Goal: Task Accomplishment & Management: Manage account settings

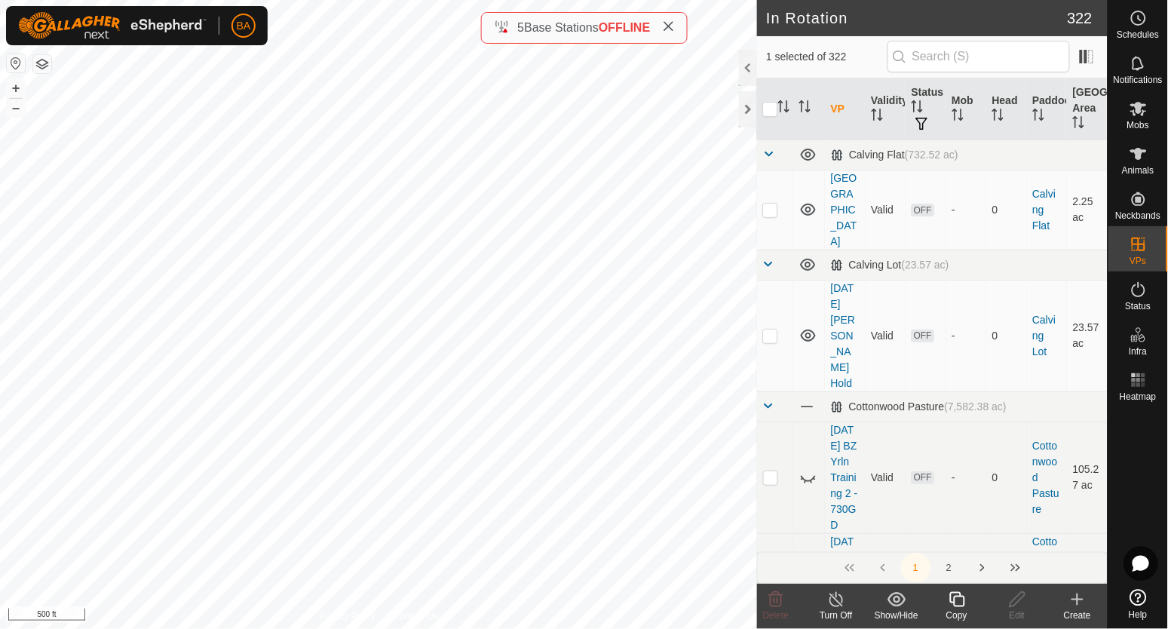
click at [956, 606] on icon at bounding box center [956, 599] width 15 height 15
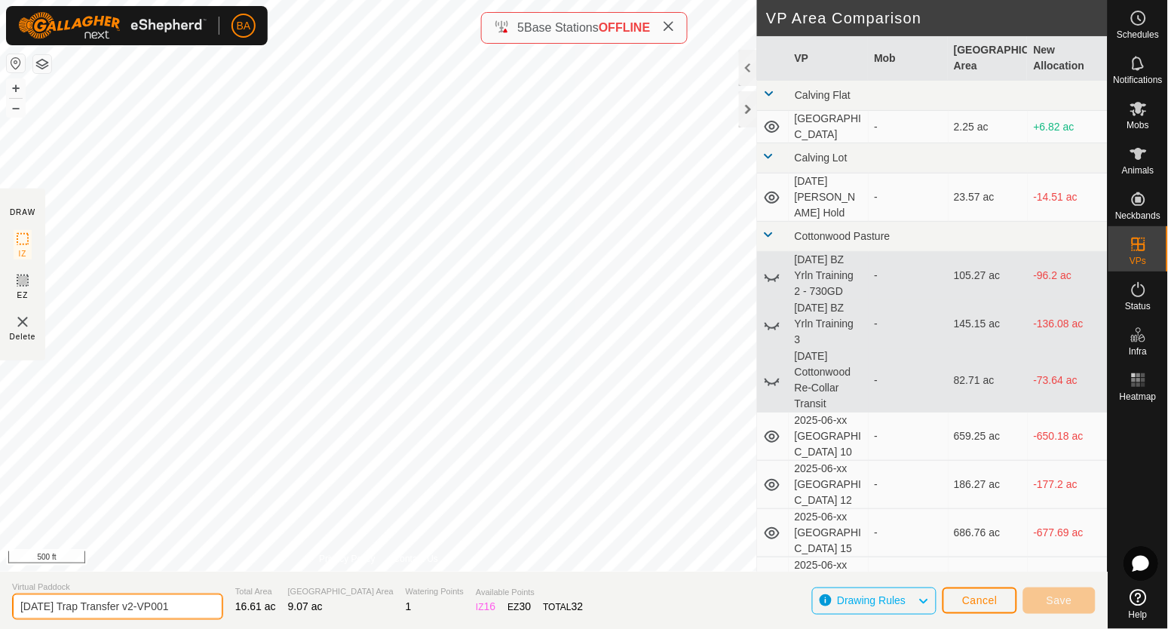
drag, startPoint x: 79, startPoint y: 608, endPoint x: 360, endPoint y: 599, distance: 281.4
click at [360, 599] on section "Virtual Paddock [DATE] Trap Transfer v2-VP001 Total Area 16.61 ac Grazing Area …" at bounding box center [554, 600] width 1108 height 57
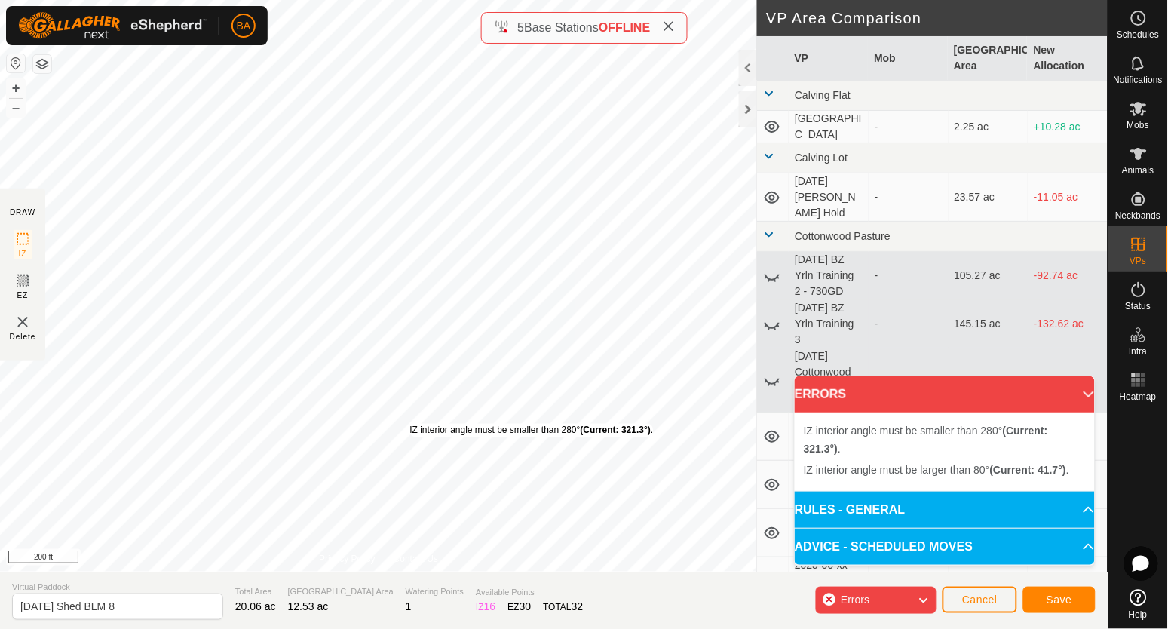
click at [410, 424] on div "IZ interior angle must be smaller than 280° (Current: 321.3°) ." at bounding box center [532, 431] width 244 height 14
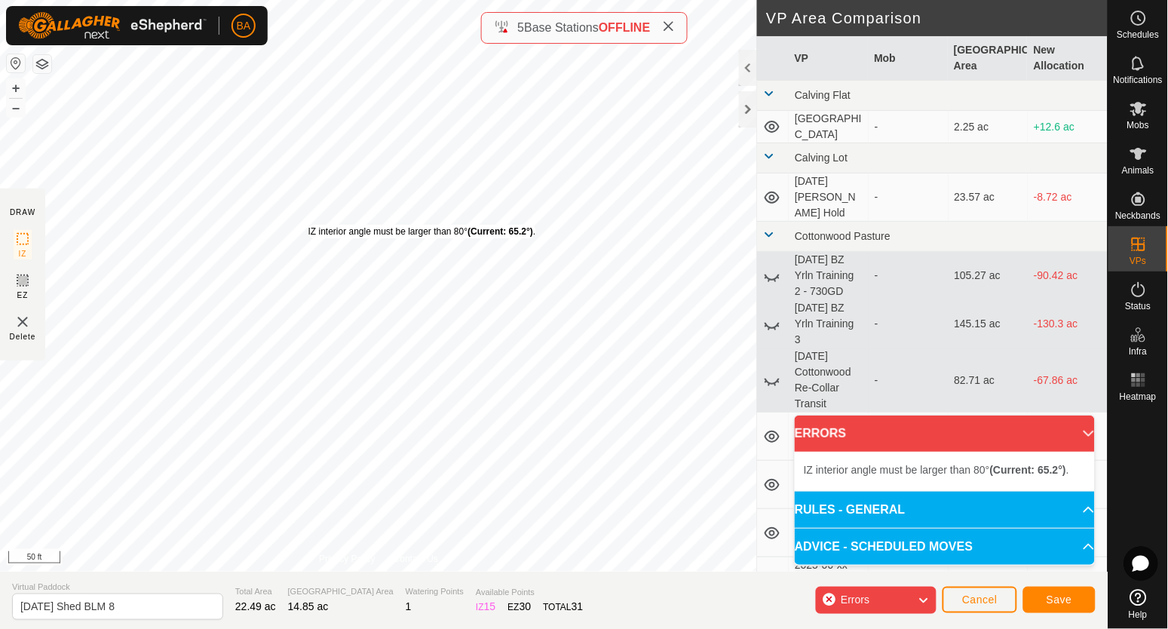
click at [308, 225] on div "IZ interior angle must be larger than 80° (Current: 65.2°) . + – ⇧ i 50 ft" at bounding box center [378, 286] width 757 height 572
click at [312, 314] on div "IZ interior angle must be larger than 80° (Current: 65.2°) . + – ⇧ i 50 ft" at bounding box center [378, 286] width 757 height 572
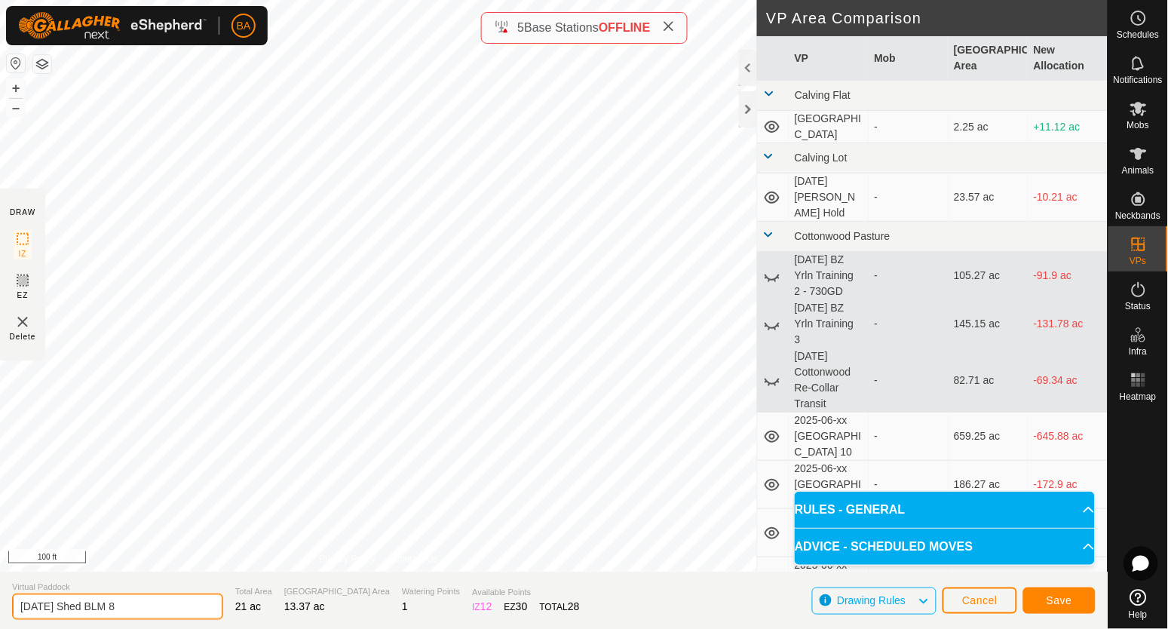
click at [171, 603] on input "[DATE] Shed BLM 8" at bounding box center [117, 607] width 211 height 26
type input "[DATE] Shed BLM 8.01"
click at [1056, 596] on span "Save" at bounding box center [1060, 600] width 26 height 12
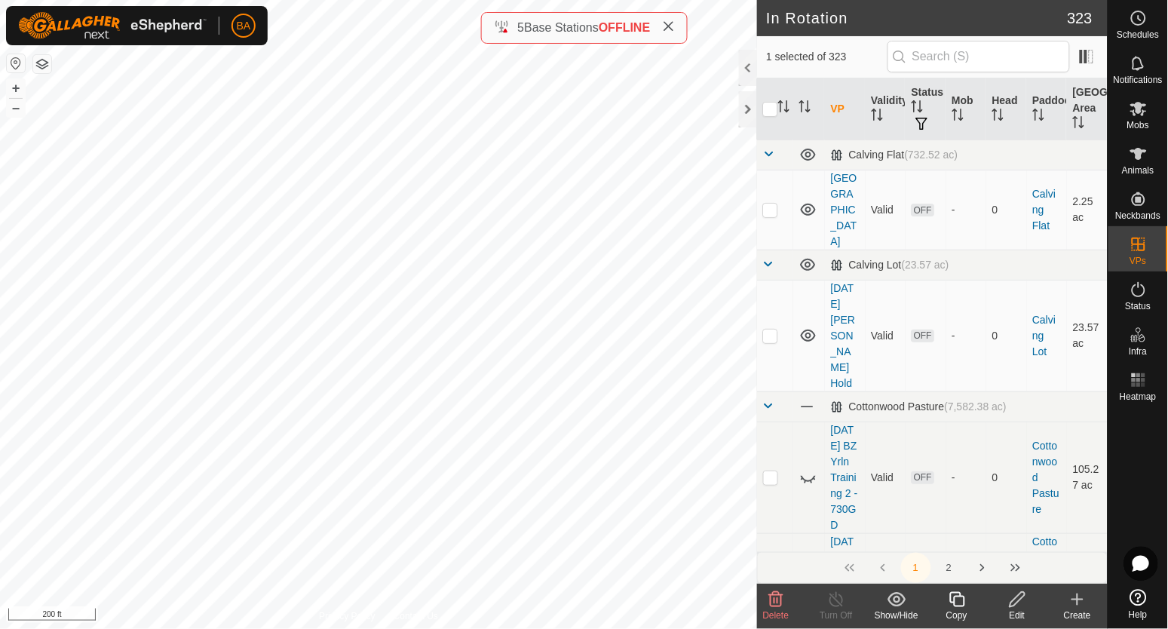
click at [960, 603] on icon at bounding box center [957, 600] width 19 height 18
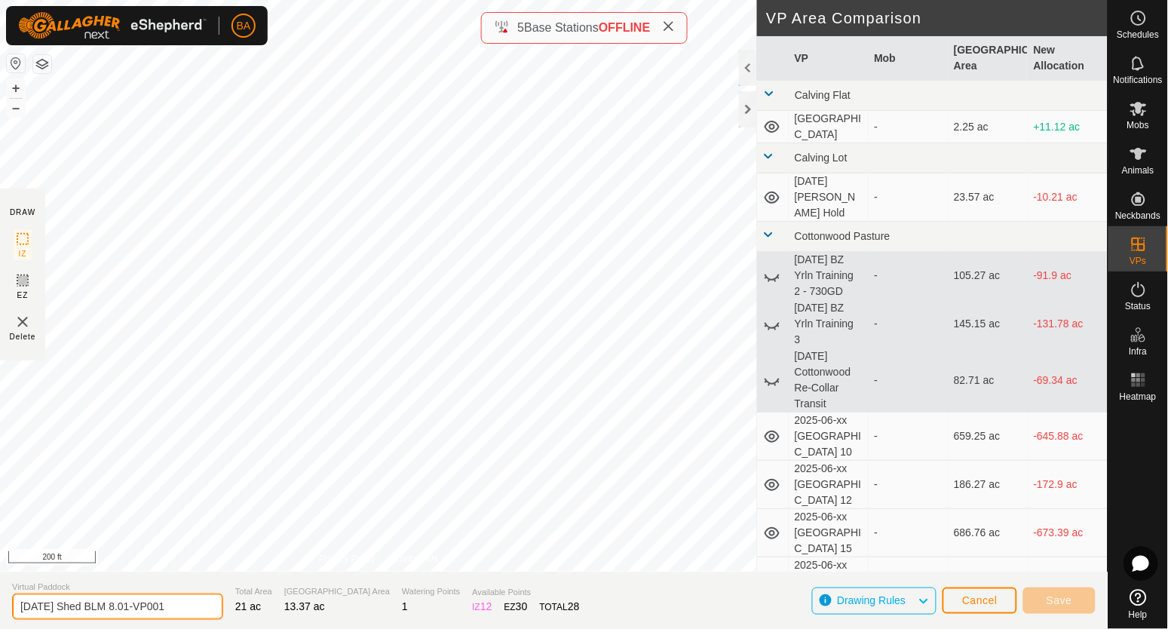
click at [193, 601] on input "[DATE] Shed BLM 8.01-VP001" at bounding box center [117, 607] width 211 height 26
paste input "text"
type input "[DATE] Shed BLM 8.02"
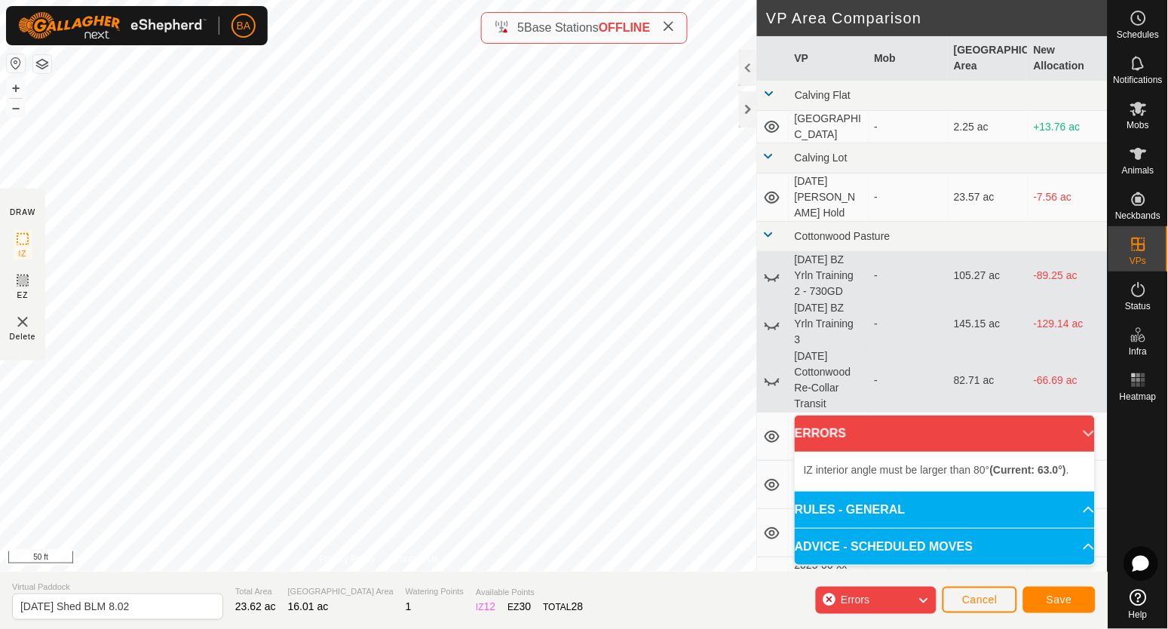
click at [383, 345] on div "IZ interior angle must be larger than 80° (Current: 63.0°) . + – ⇧ i 50 ft" at bounding box center [378, 286] width 757 height 572
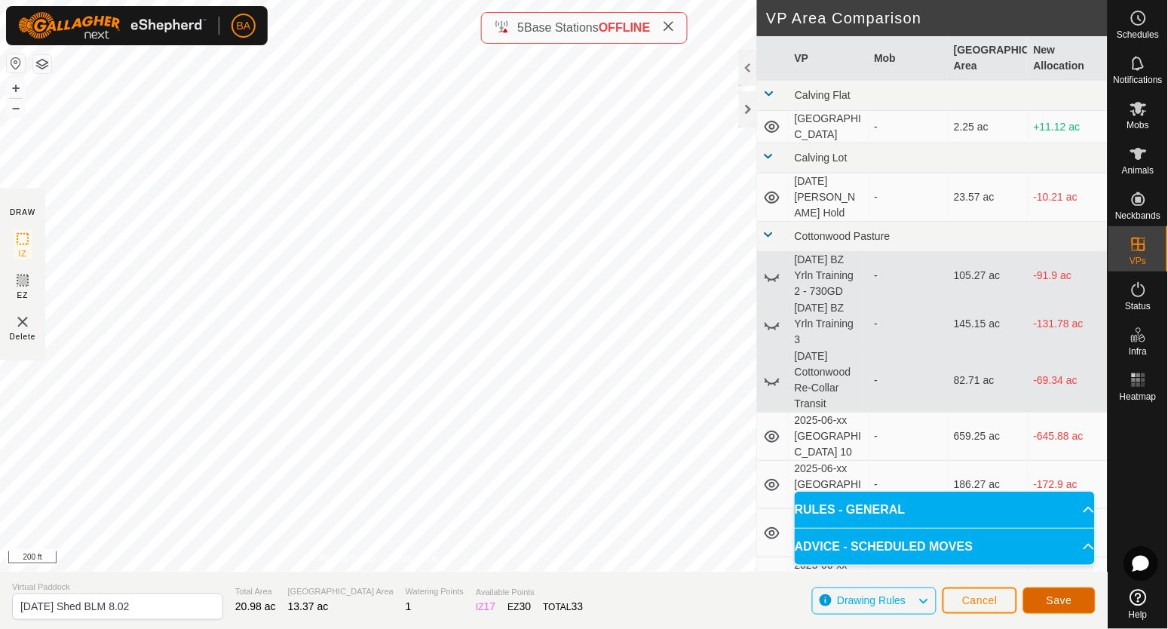
click at [1058, 599] on span "Save" at bounding box center [1060, 600] width 26 height 12
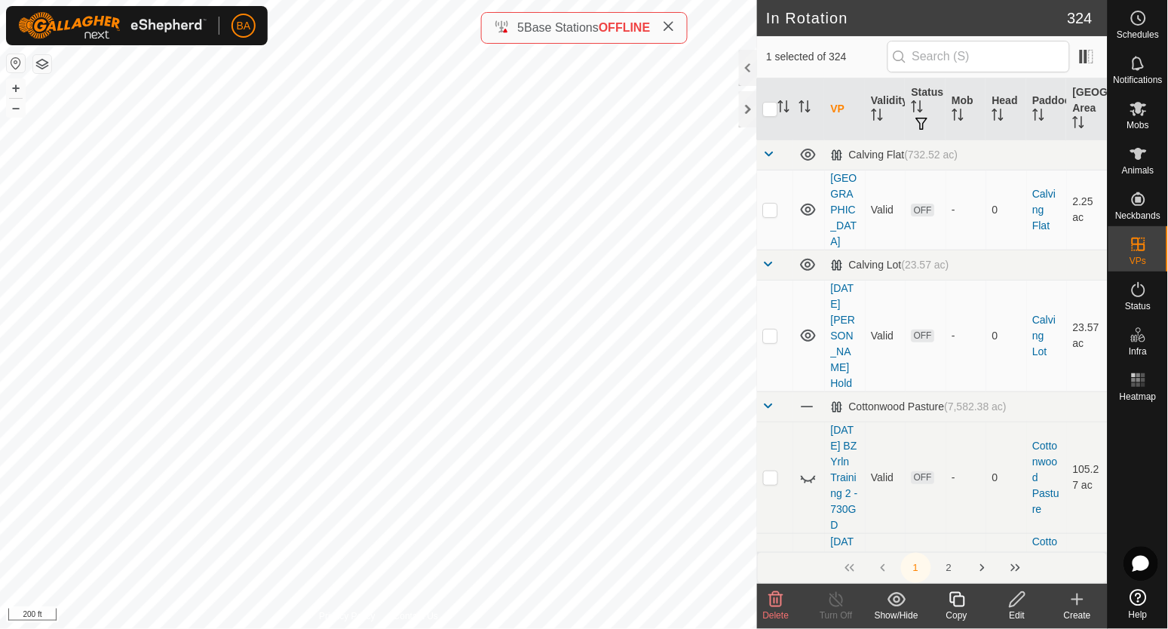
click at [957, 597] on icon at bounding box center [956, 599] width 15 height 15
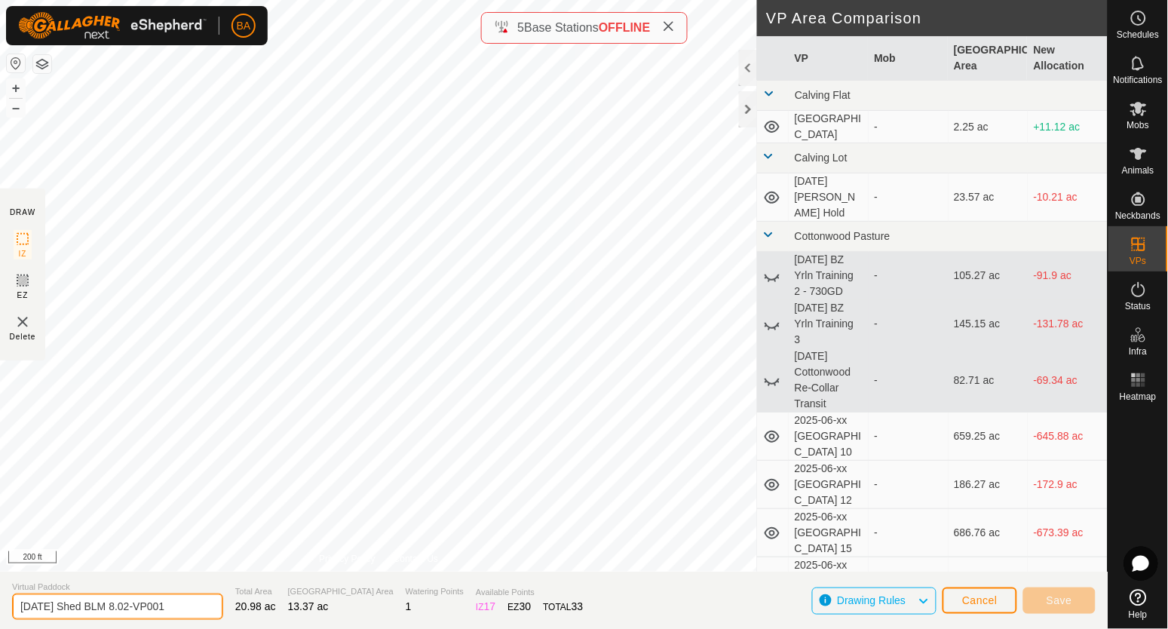
click at [204, 600] on input "[DATE] Shed BLM 8.02-VP001" at bounding box center [117, 607] width 211 height 26
paste input "text"
type input "[DATE] Shed BLM 8.03"
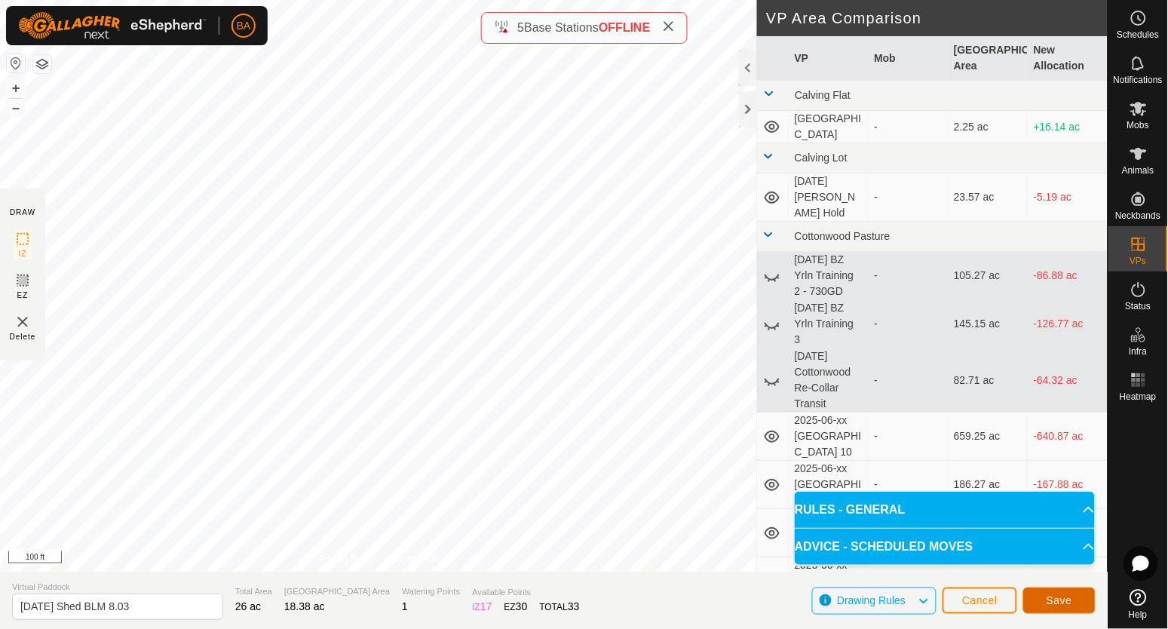
click at [1060, 596] on span "Save" at bounding box center [1060, 600] width 26 height 12
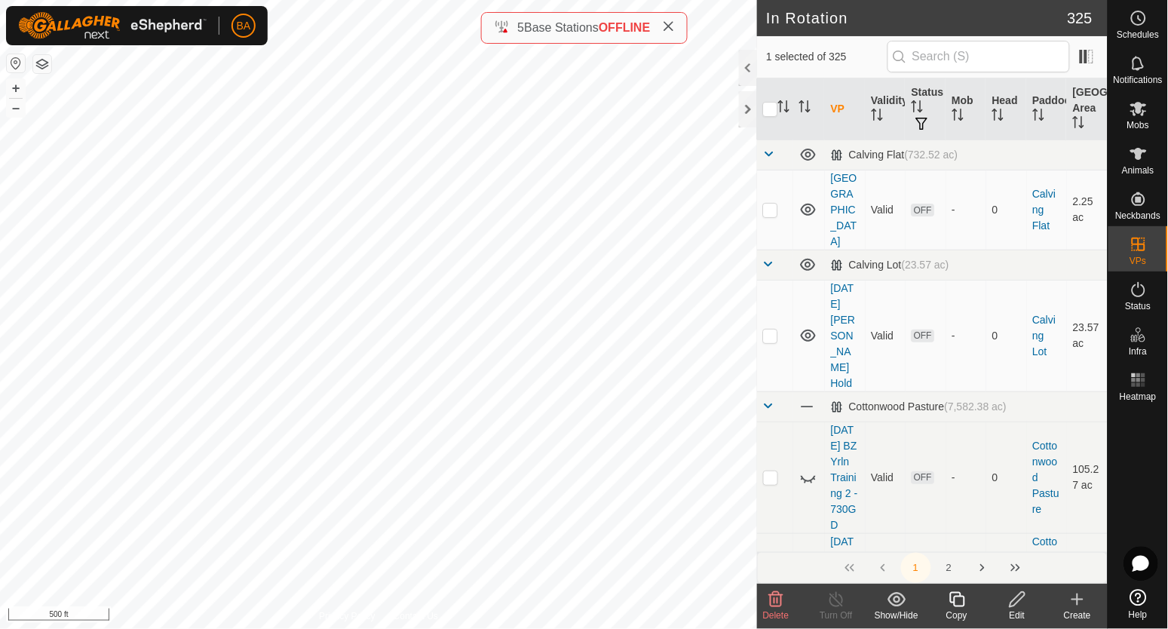
click at [962, 603] on icon at bounding box center [957, 600] width 19 height 18
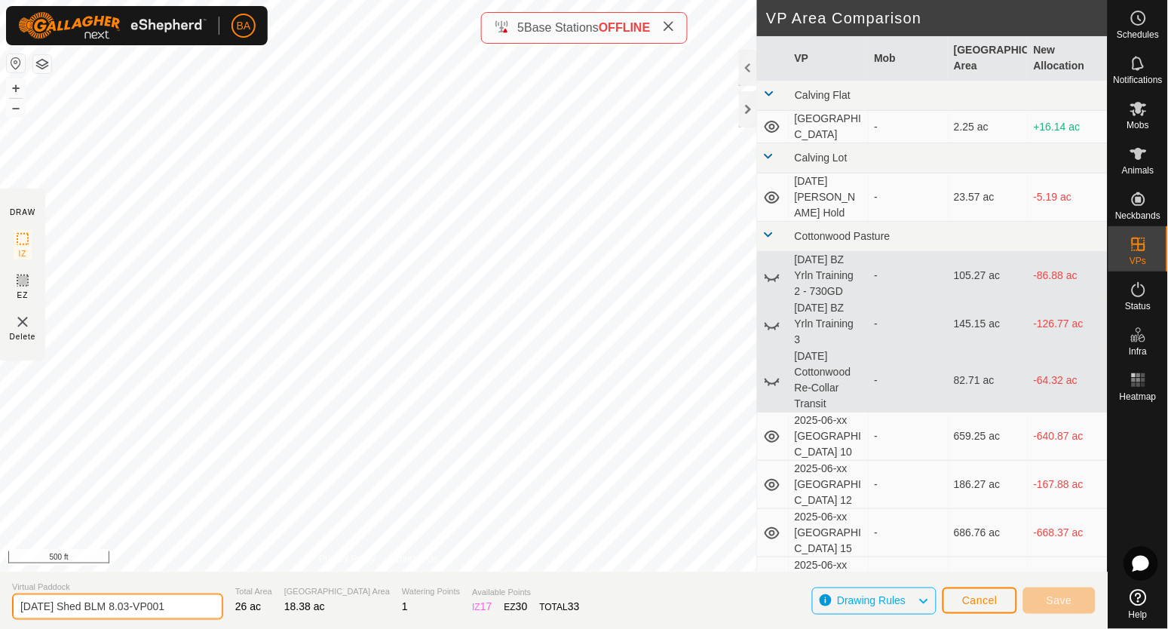
click at [196, 609] on input "[DATE] Shed BLM 8.03-VP001" at bounding box center [117, 607] width 211 height 26
paste input "text"
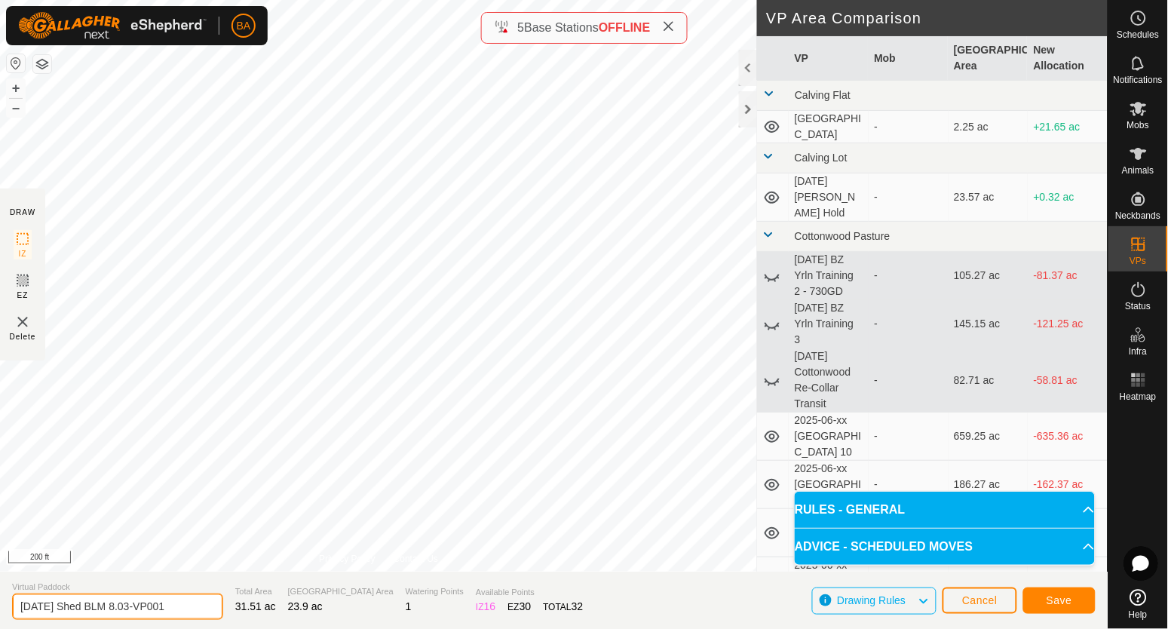
click at [201, 609] on input "[DATE] Shed BLM 8.03-VP001" at bounding box center [117, 607] width 211 height 26
paste input "text"
type input "[DATE] Shed BLM 8.04"
click at [1054, 606] on span "Save" at bounding box center [1060, 600] width 26 height 12
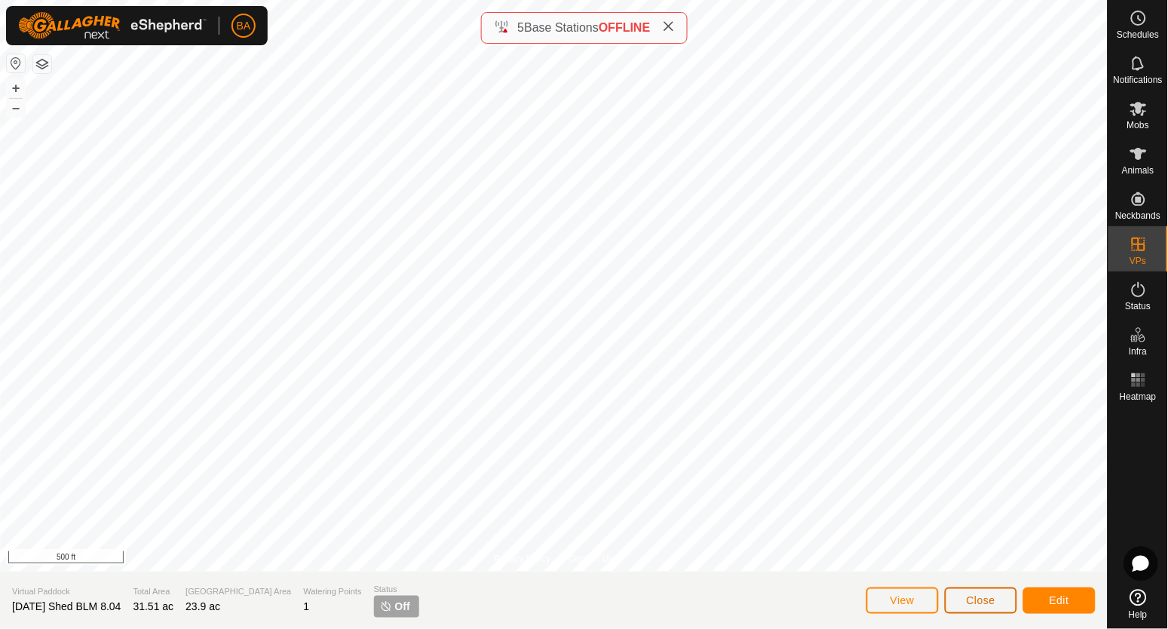
click at [975, 600] on span "Close" at bounding box center [981, 600] width 29 height 12
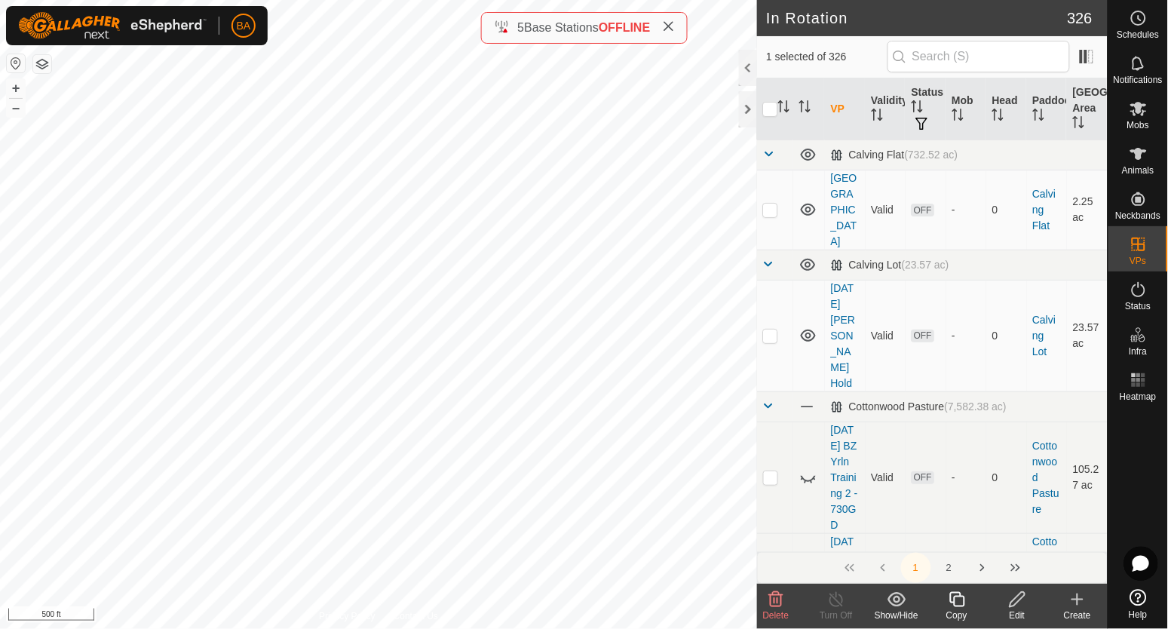
click at [1022, 604] on icon at bounding box center [1017, 600] width 19 height 18
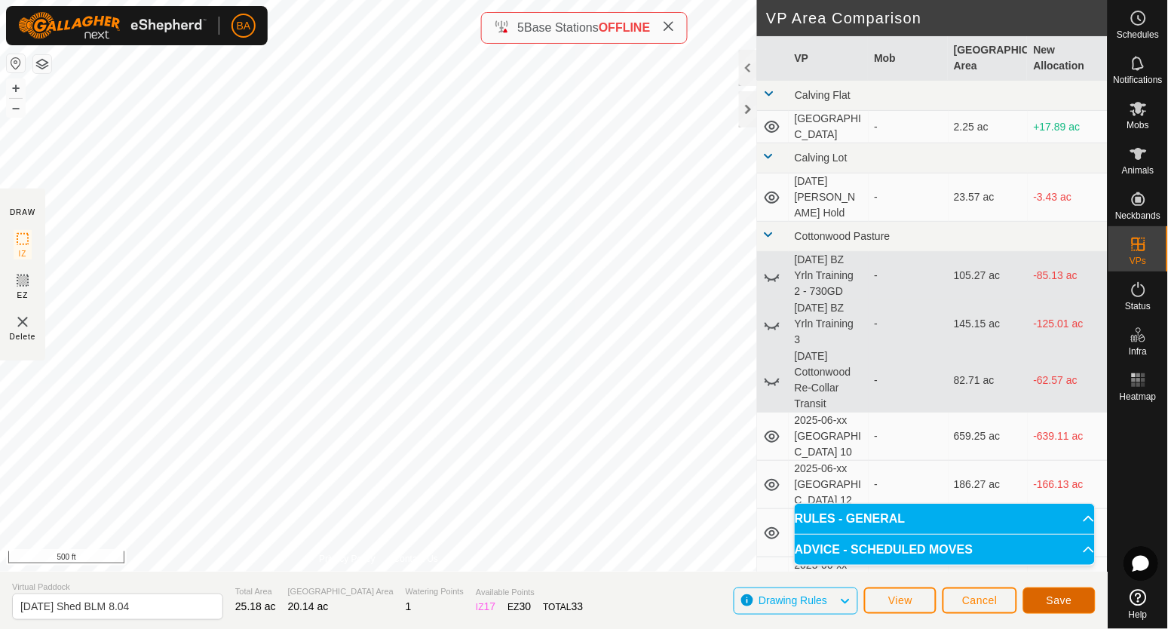
click at [1067, 597] on span "Save" at bounding box center [1060, 600] width 26 height 12
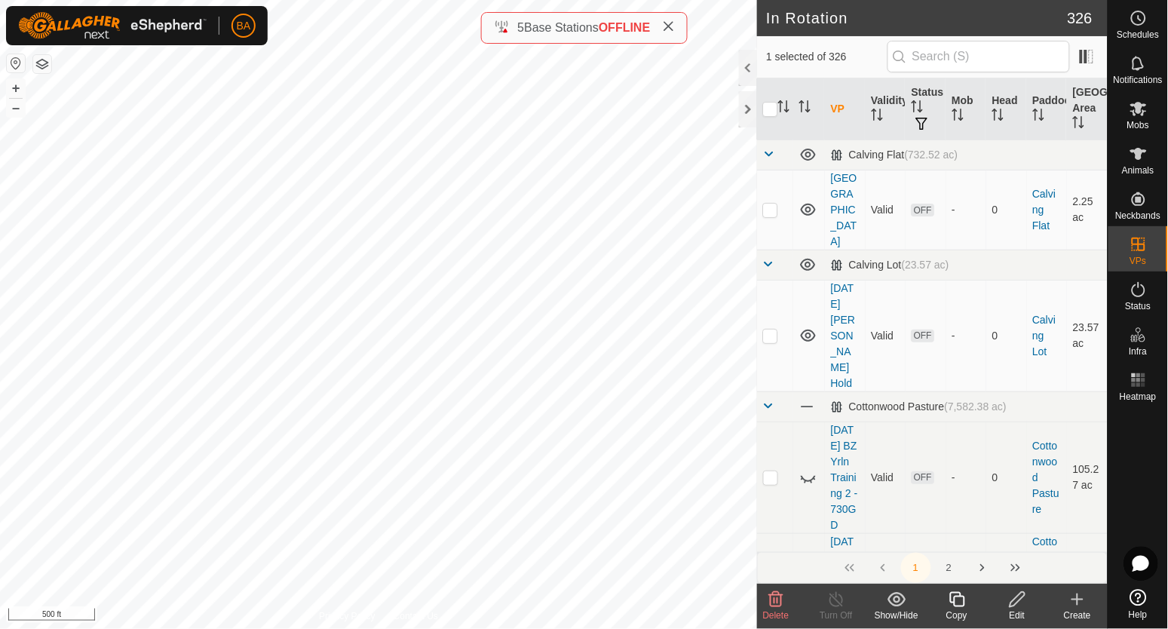
click at [1018, 602] on icon at bounding box center [1017, 599] width 15 height 15
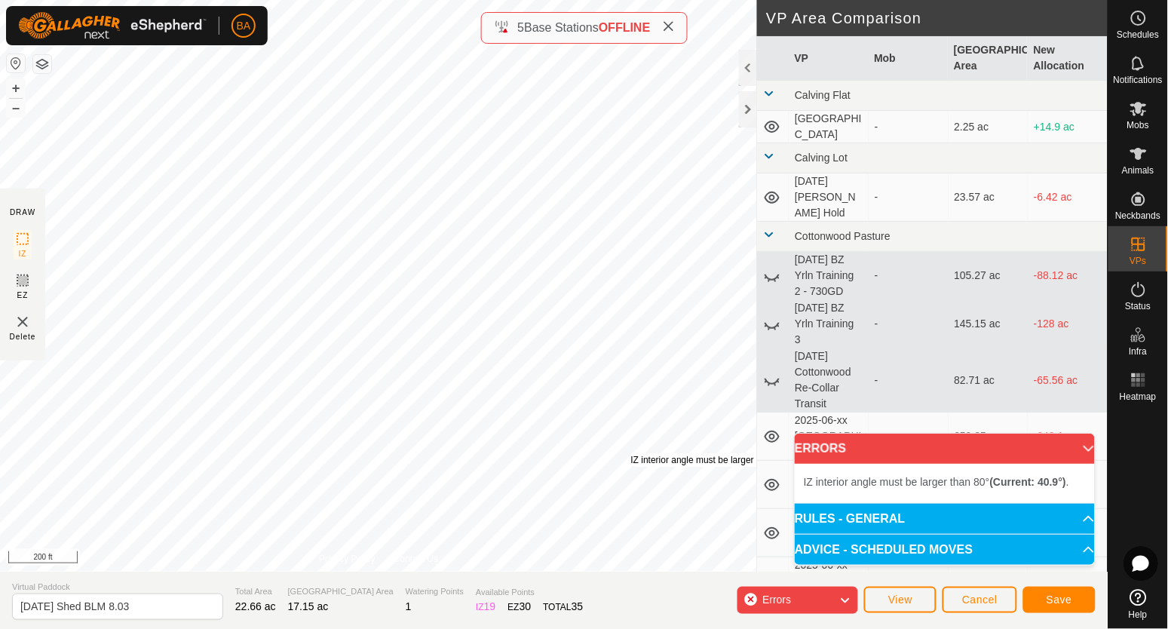
click at [631, 453] on div "IZ interior angle must be larger than 80° (Current: 40.9°) ." at bounding box center [745, 460] width 228 height 14
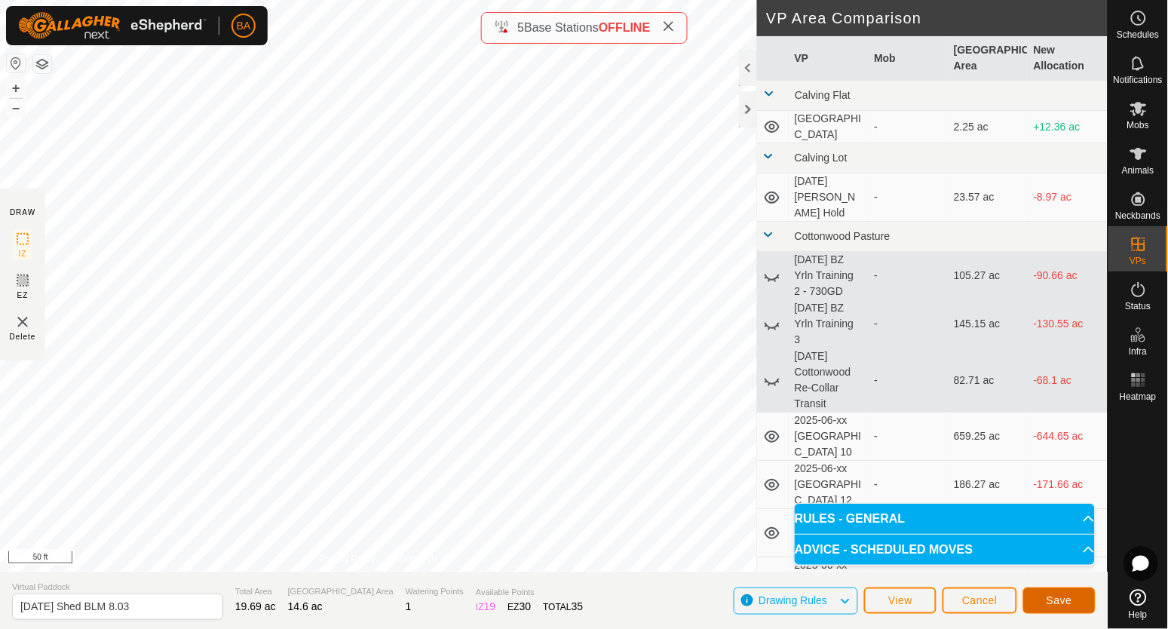
click at [1054, 599] on span "Save" at bounding box center [1060, 600] width 26 height 12
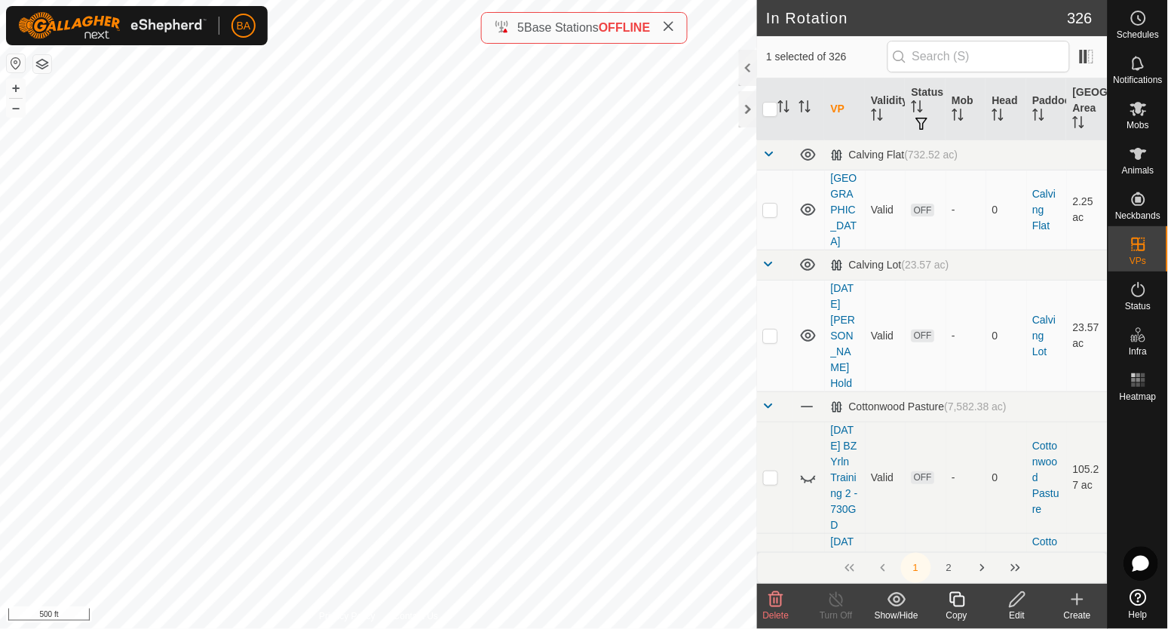
click at [956, 599] on icon at bounding box center [957, 600] width 19 height 18
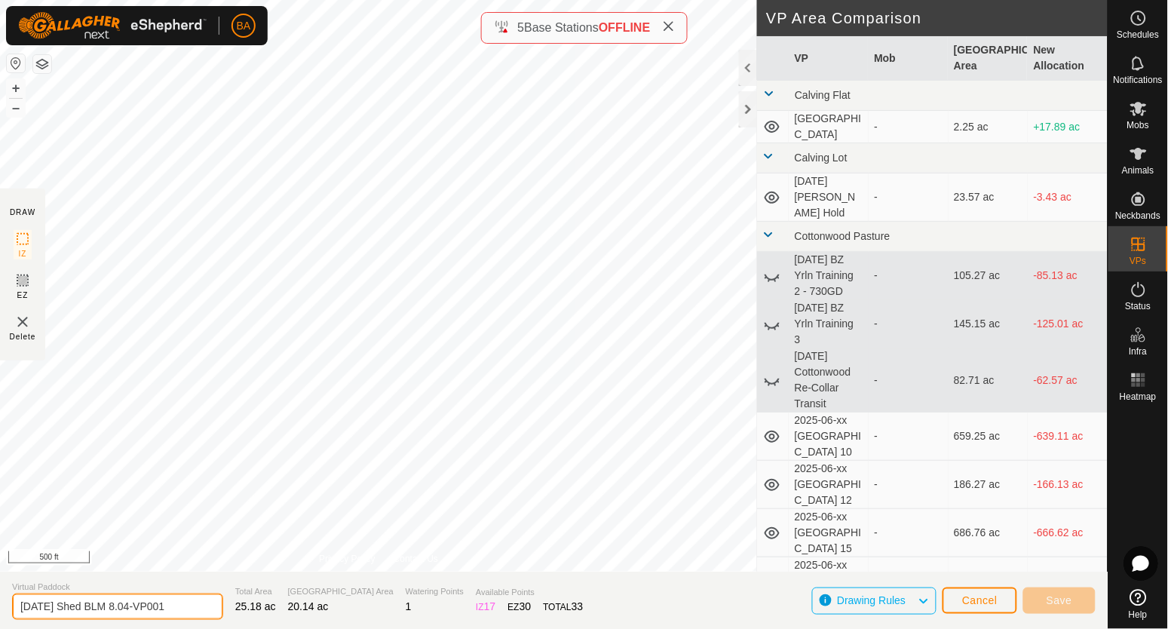
click at [190, 601] on input "[DATE] Shed BLM 8.04-VP001" at bounding box center [117, 607] width 211 height 26
paste input "text"
type input "[DATE] Shed BLM 8.05"
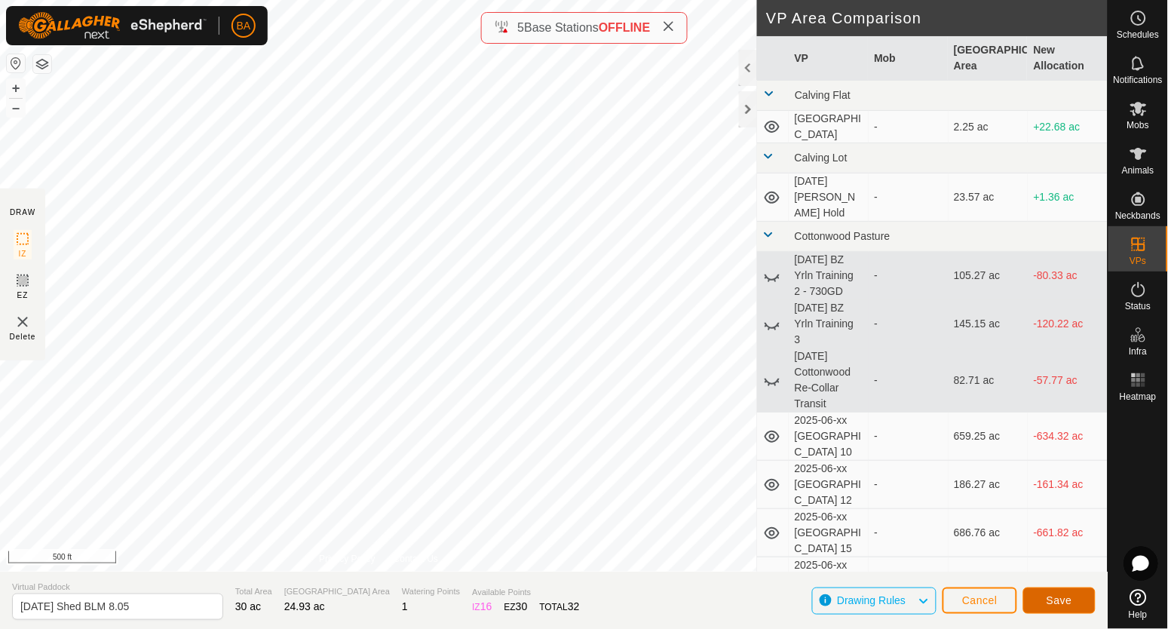
click at [1058, 601] on span "Save" at bounding box center [1060, 600] width 26 height 12
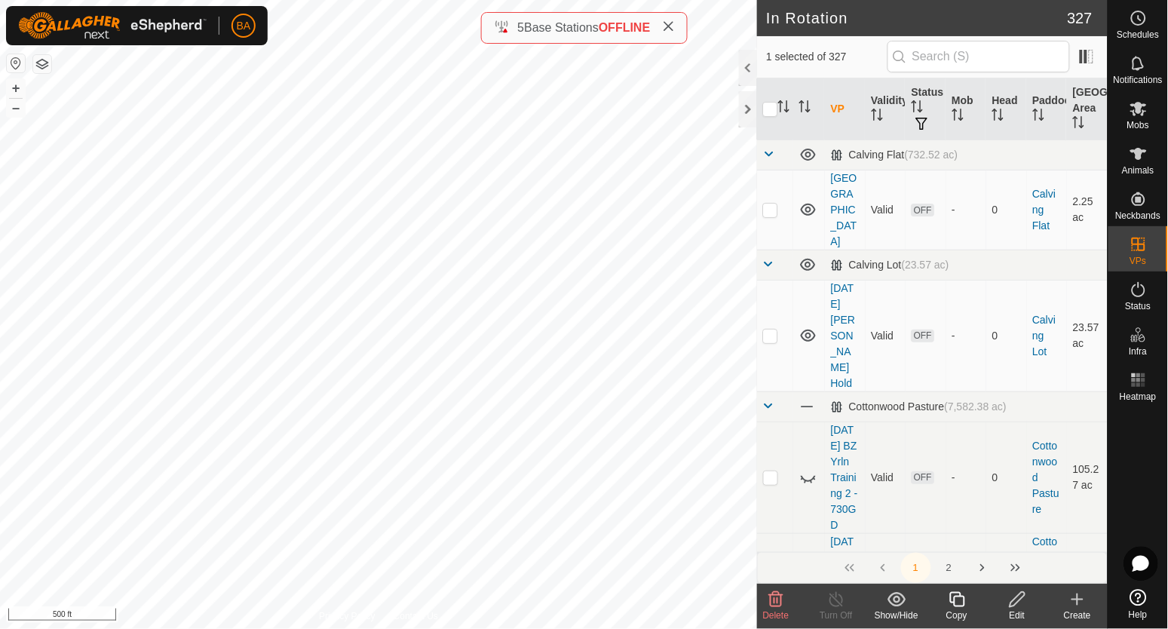
click at [961, 597] on icon at bounding box center [956, 599] width 15 height 15
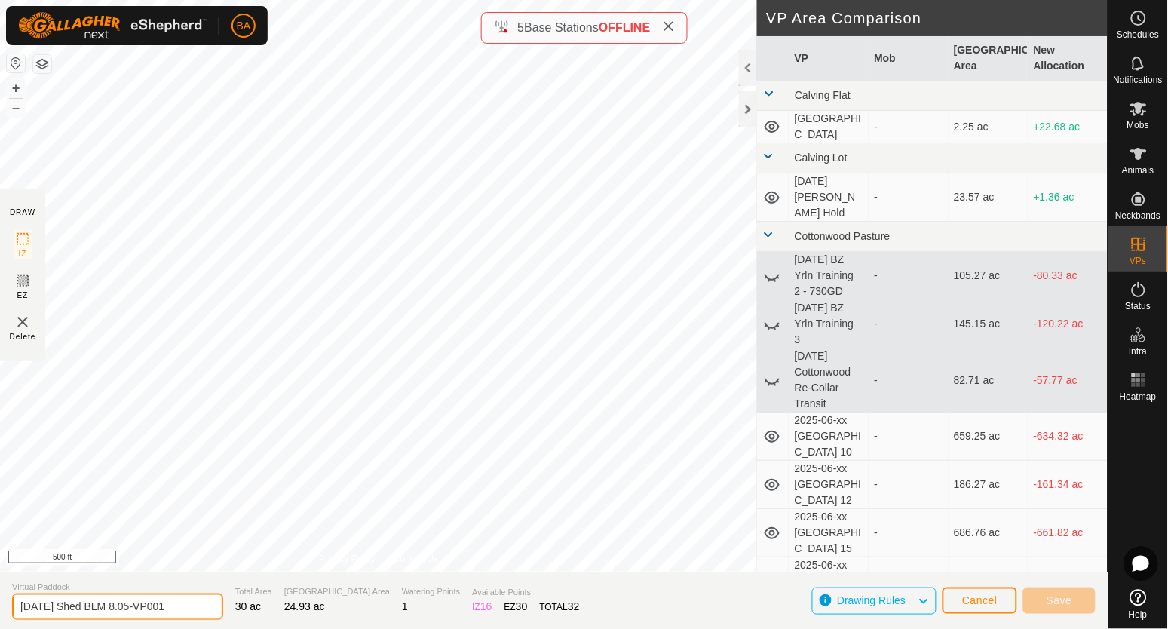
click at [204, 603] on input "[DATE] Shed BLM 8.05-VP001" at bounding box center [117, 607] width 211 height 26
paste input "text"
type input "[DATE] Shed BLM 8.06"
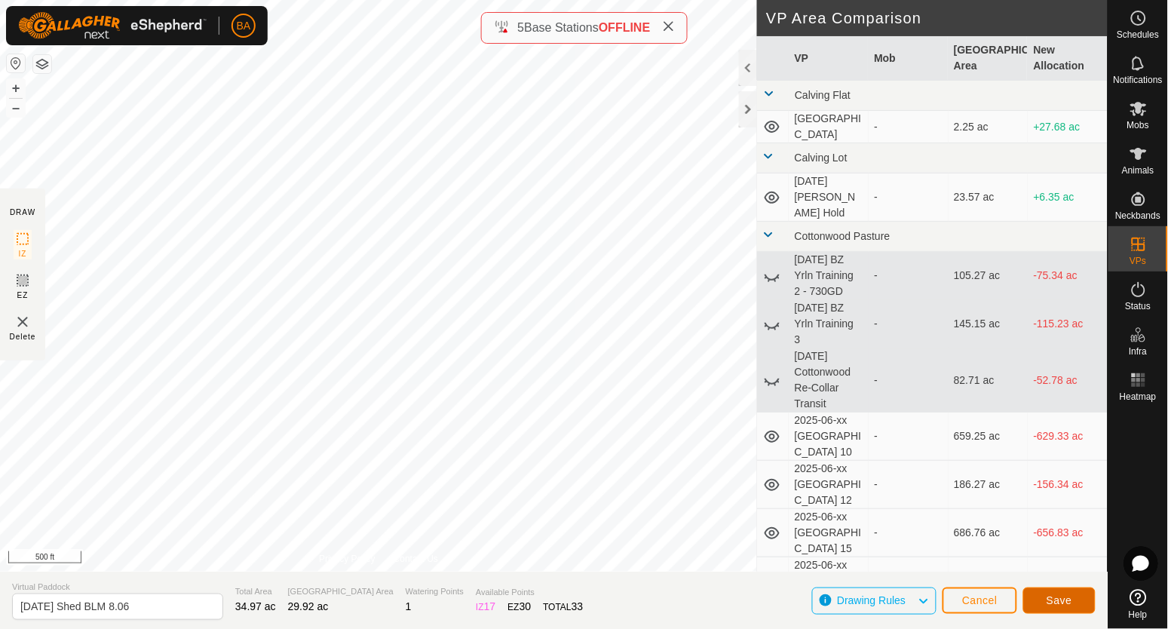
click at [1053, 603] on span "Save" at bounding box center [1060, 600] width 26 height 12
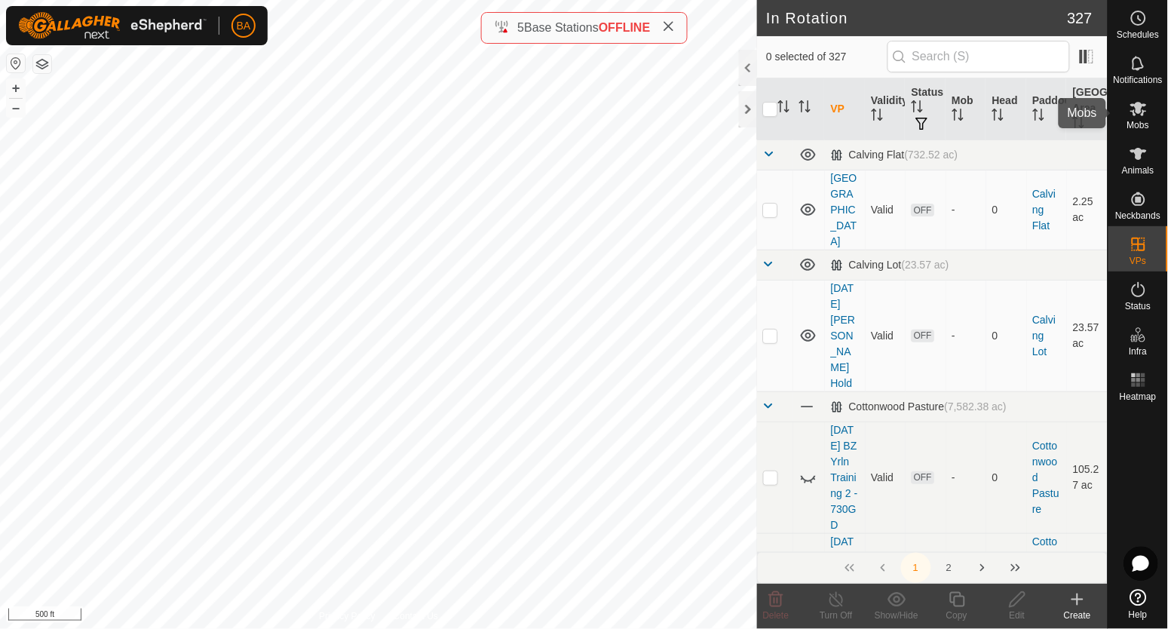
click at [1130, 117] on icon at bounding box center [1139, 109] width 18 height 18
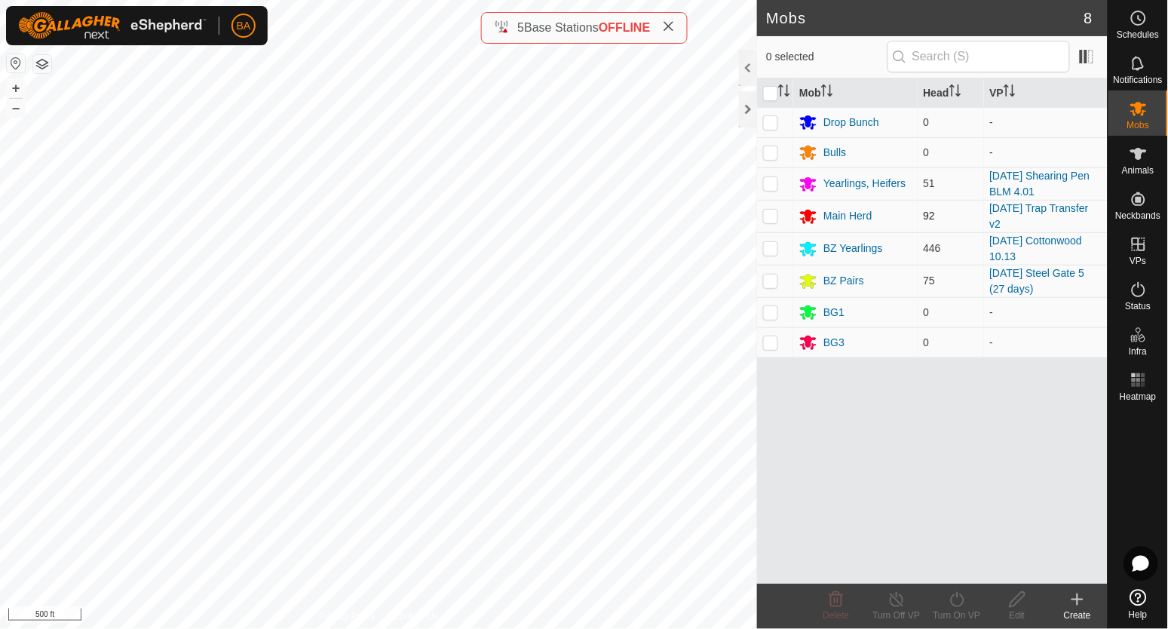
click at [772, 213] on p-checkbox at bounding box center [770, 216] width 15 height 12
checkbox input "true"
click at [960, 603] on icon at bounding box center [957, 600] width 19 height 18
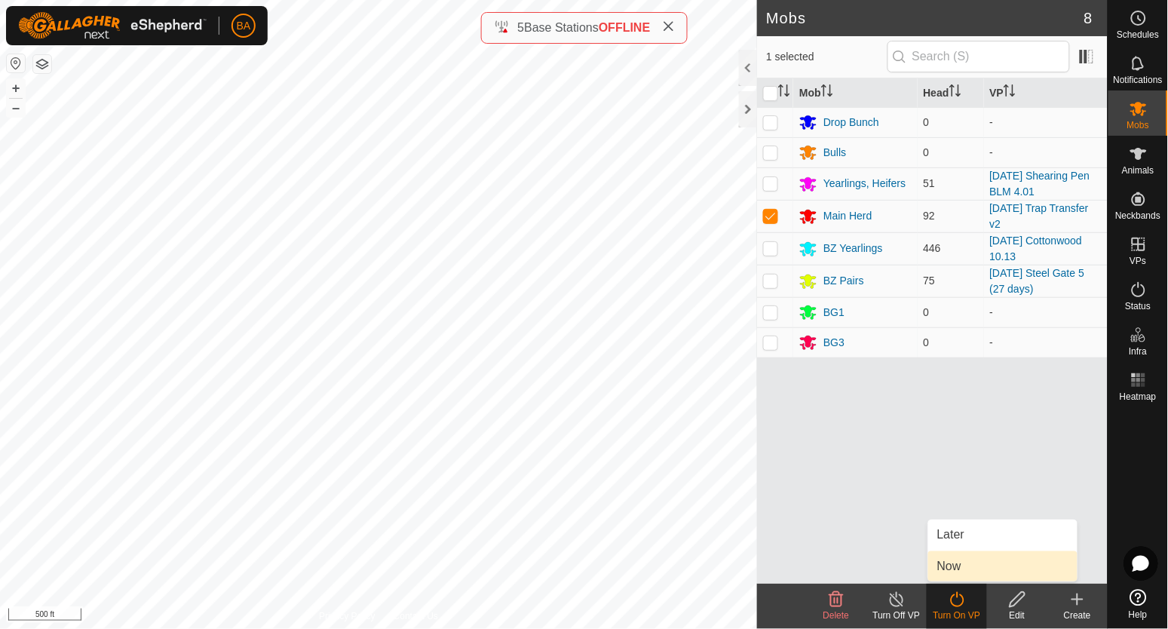
click at [978, 572] on link "Now" at bounding box center [1002, 566] width 149 height 30
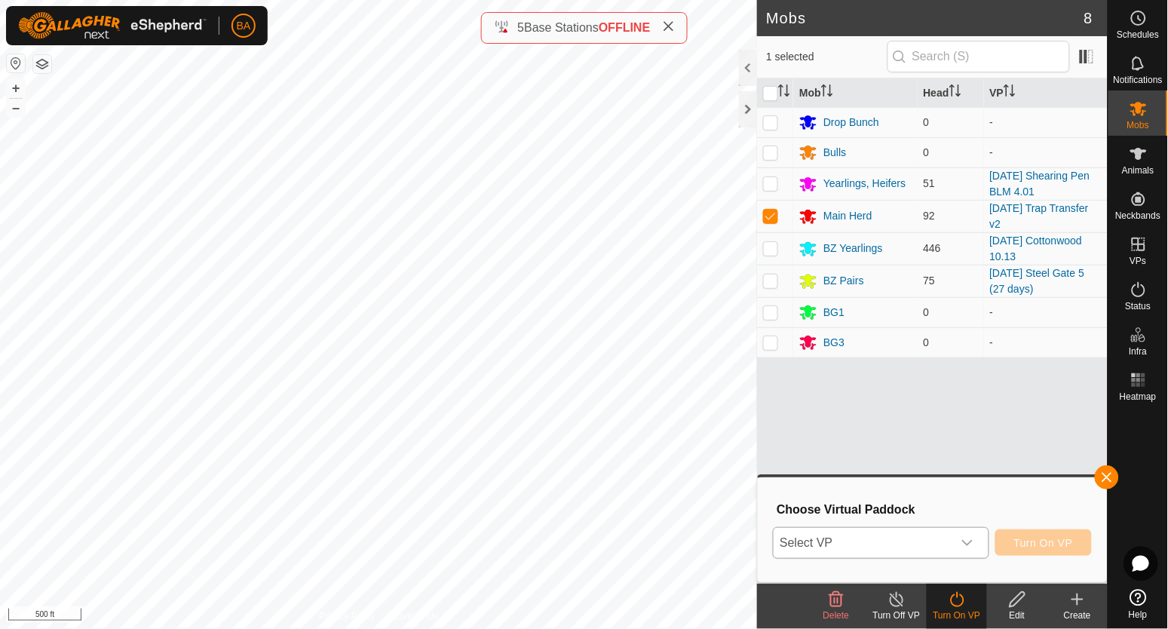
click at [947, 551] on span "Select VP" at bounding box center [863, 543] width 178 height 30
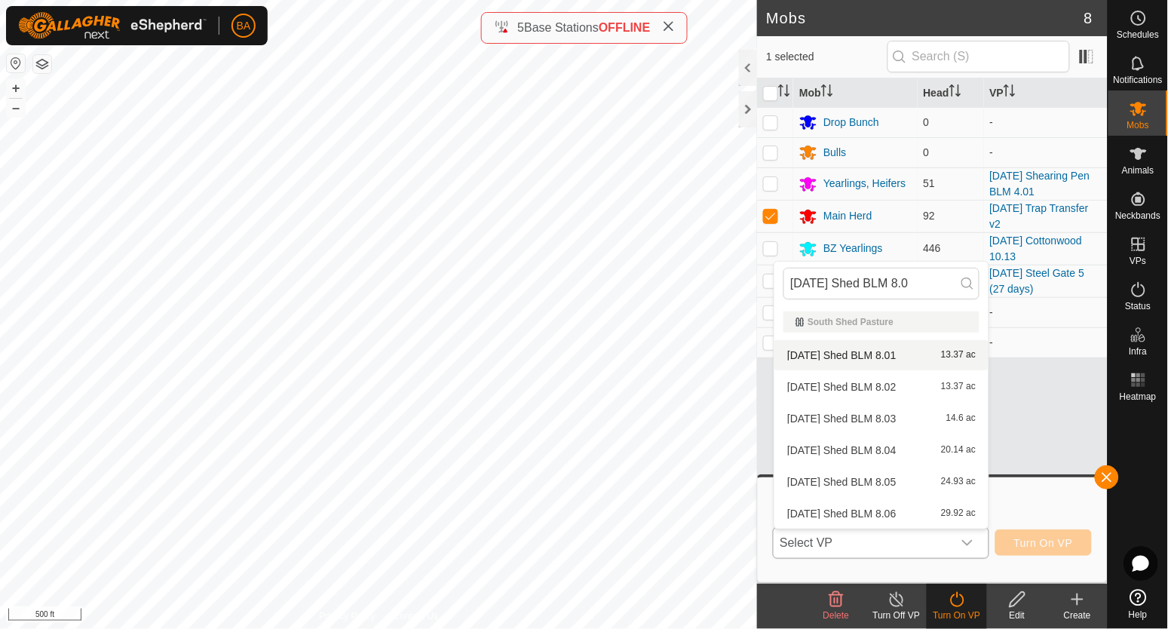
type input "[DATE] Shed BLM 8.0"
click at [941, 351] on li "[DATE] Shed BLM 8.01 13.37 ac" at bounding box center [882, 355] width 214 height 30
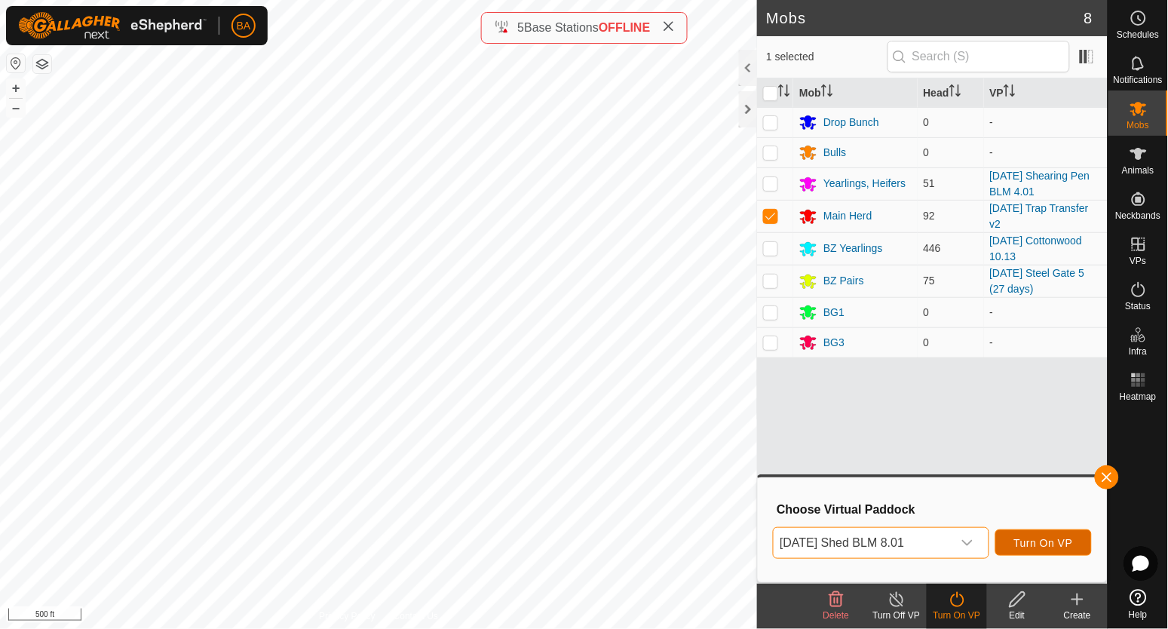
click at [1041, 546] on span "Turn On VP" at bounding box center [1043, 543] width 59 height 12
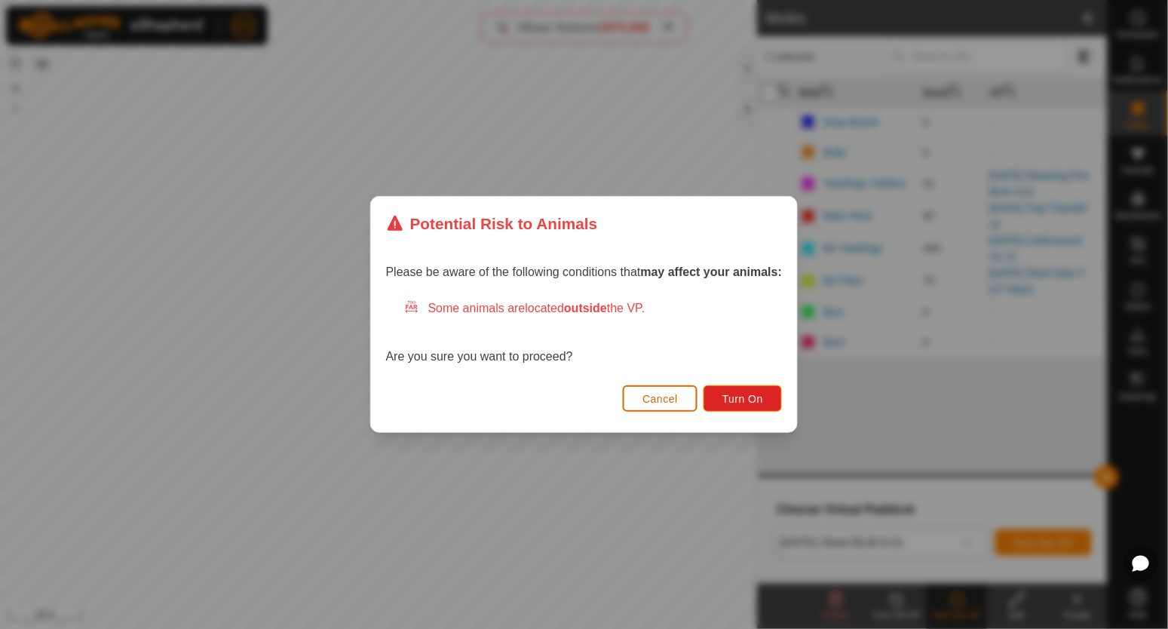
click at [680, 395] on button "Cancel" at bounding box center [660, 398] width 75 height 26
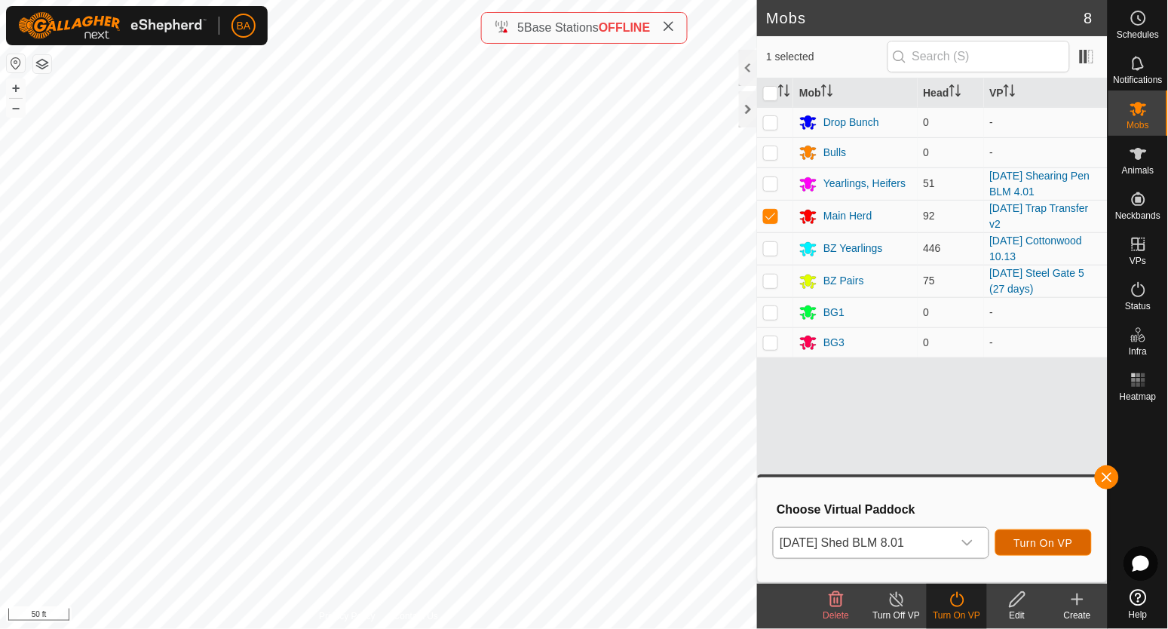
click at [1039, 546] on span "Turn On VP" at bounding box center [1043, 543] width 59 height 12
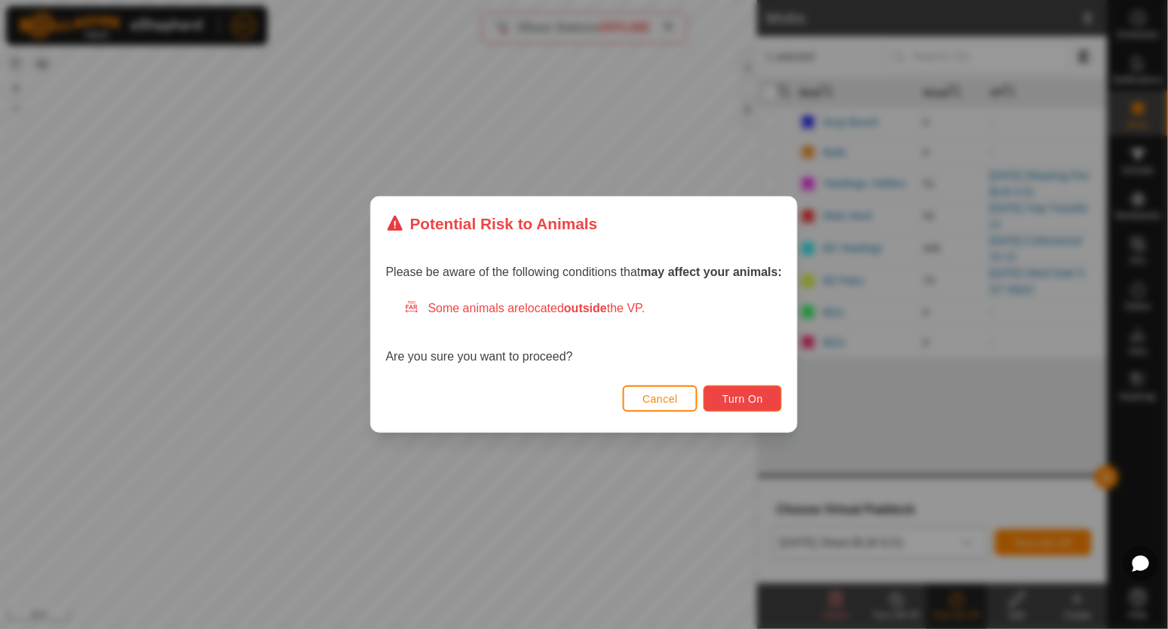
click at [768, 397] on button "Turn On" at bounding box center [743, 398] width 78 height 26
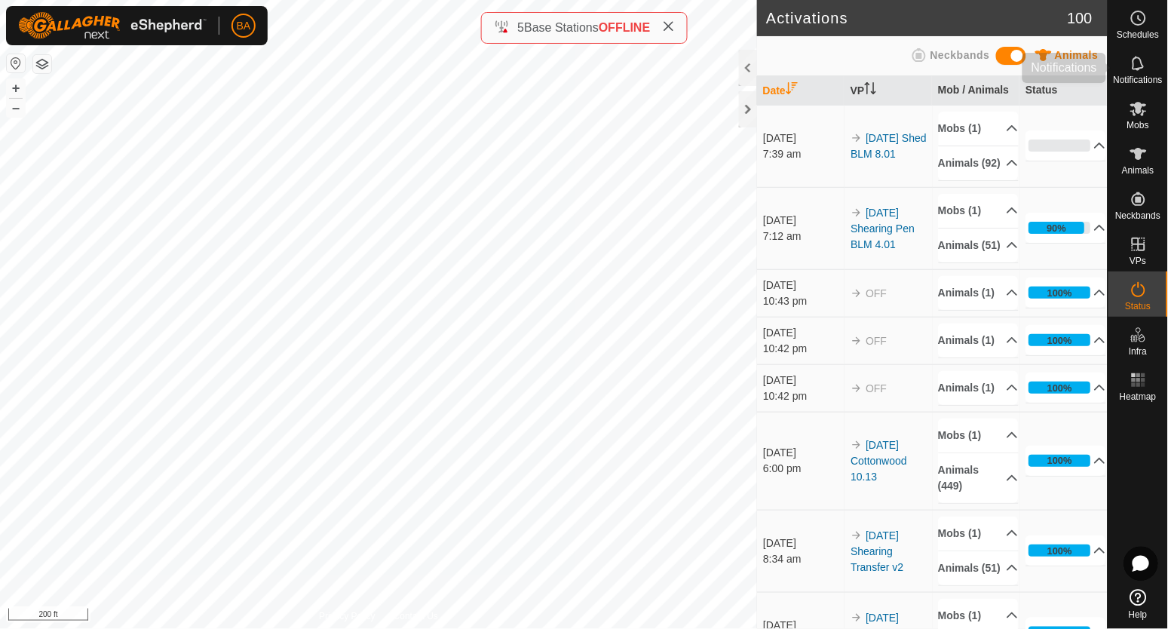
click at [1134, 21] on circle at bounding box center [1139, 18] width 14 height 14
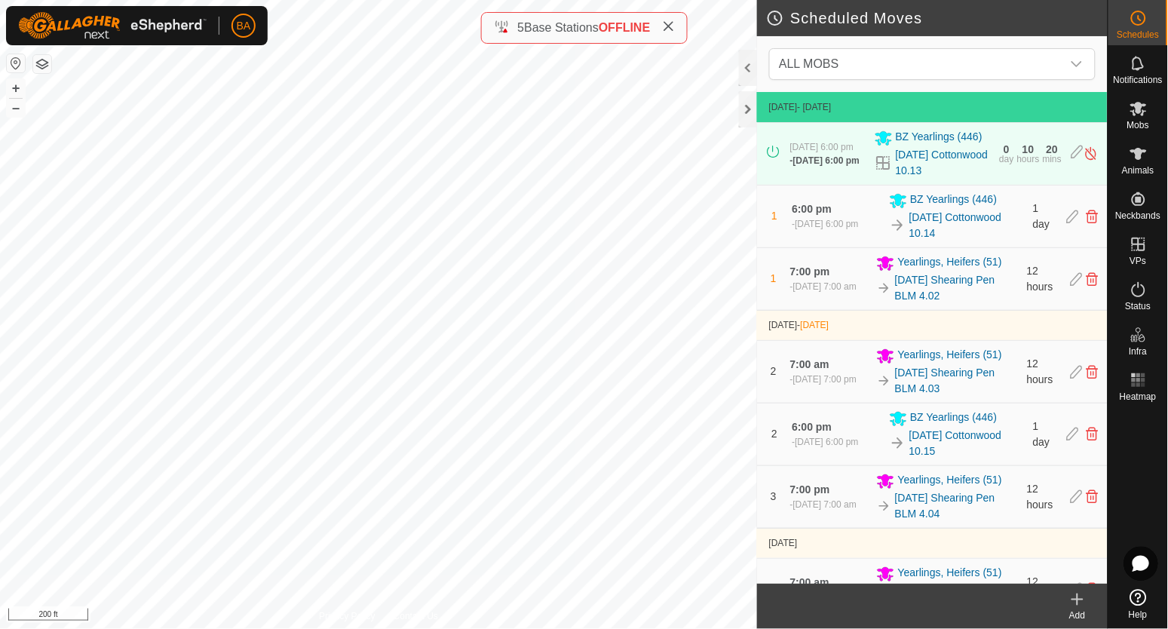
click at [1078, 602] on icon at bounding box center [1078, 600] width 18 height 18
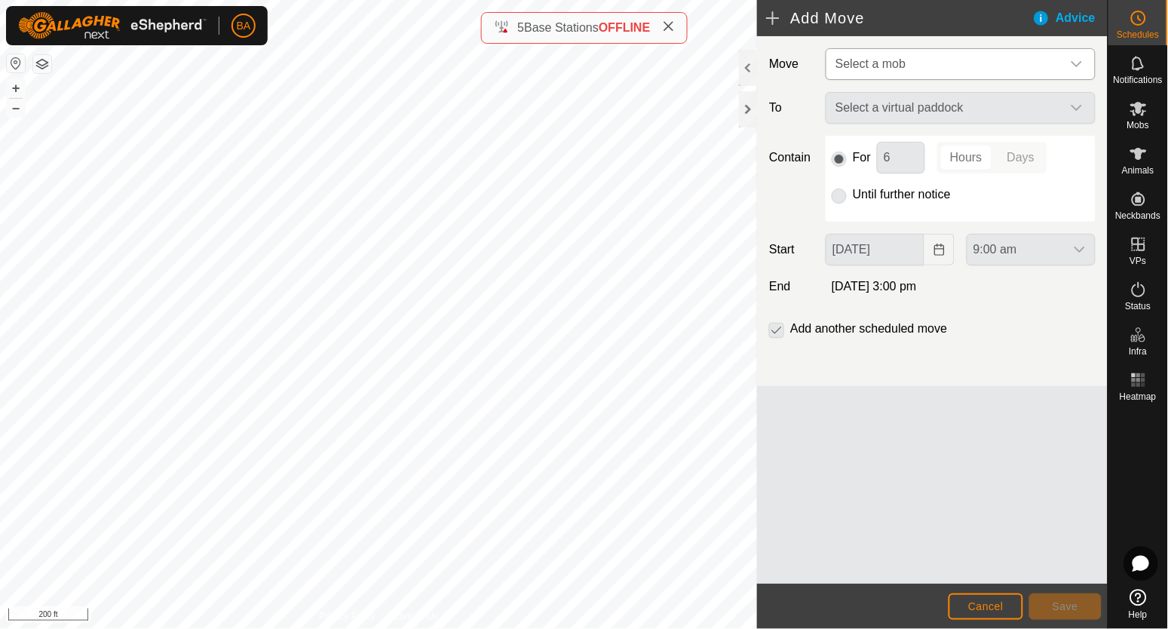
click at [894, 61] on span "Select a mob" at bounding box center [871, 63] width 70 height 13
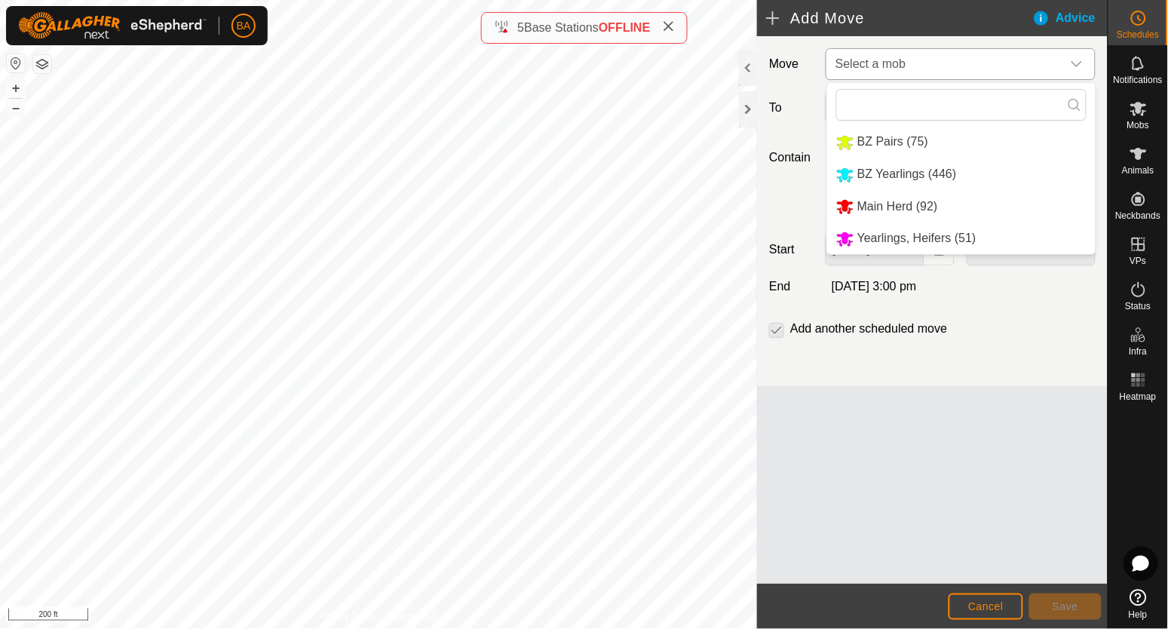
click at [875, 204] on li "Main Herd (92)" at bounding box center [961, 207] width 268 height 31
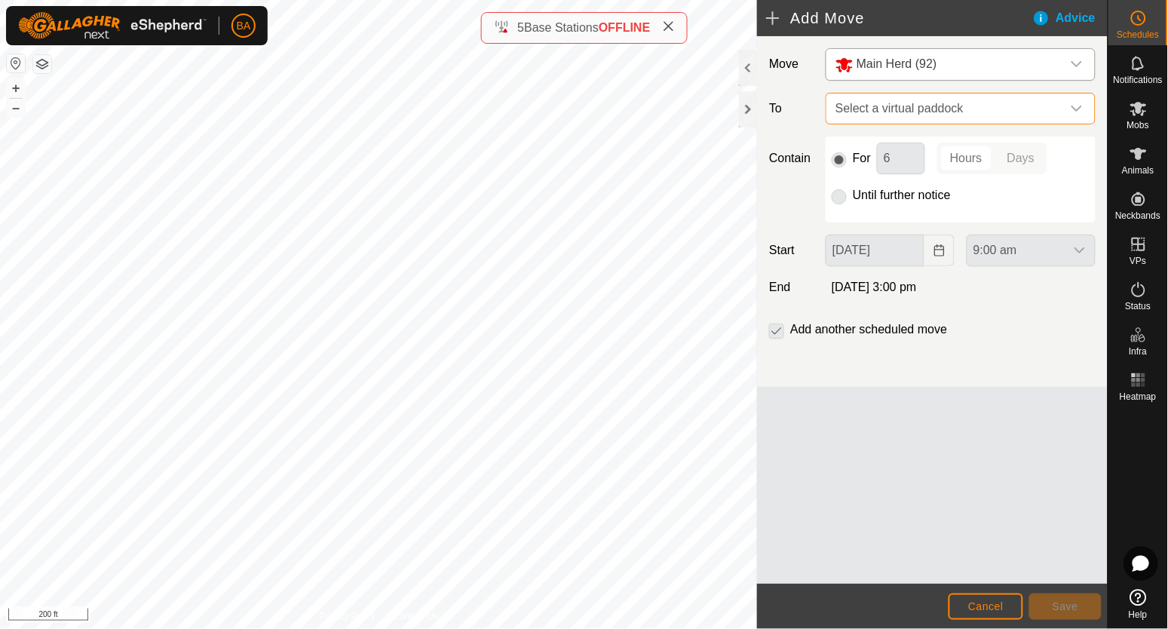
click at [873, 112] on span "Select a virtual paddock" at bounding box center [946, 109] width 232 height 30
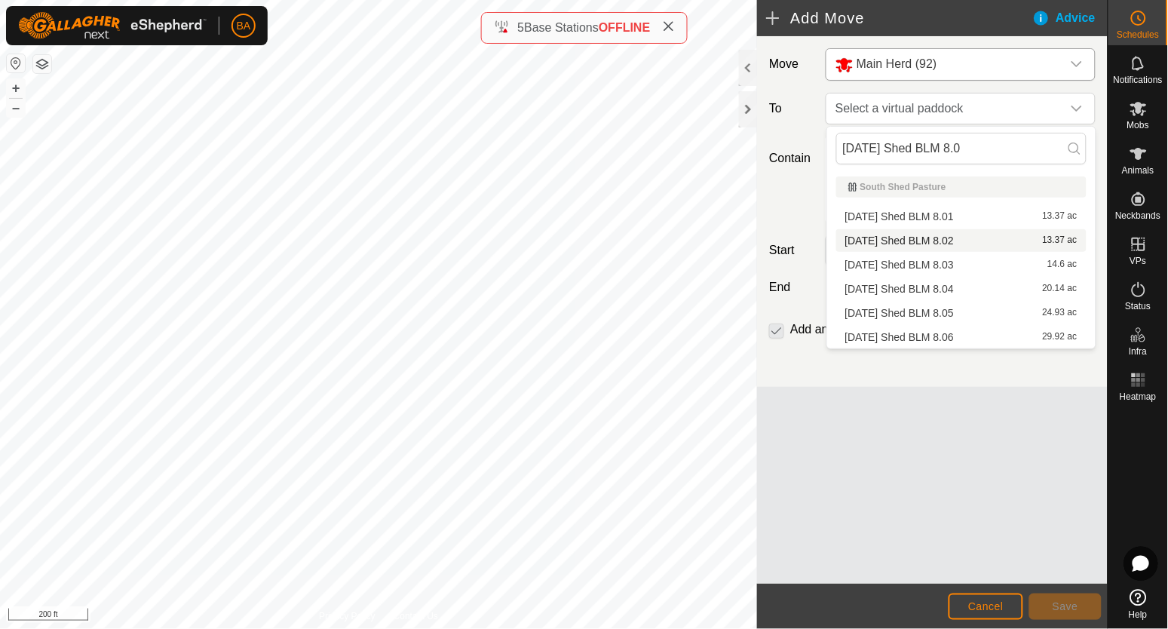
type input "[DATE] Shed BLM 8.0"
click at [894, 233] on li "[DATE] Shed BLM 8.02 13.37 ac" at bounding box center [961, 240] width 250 height 23
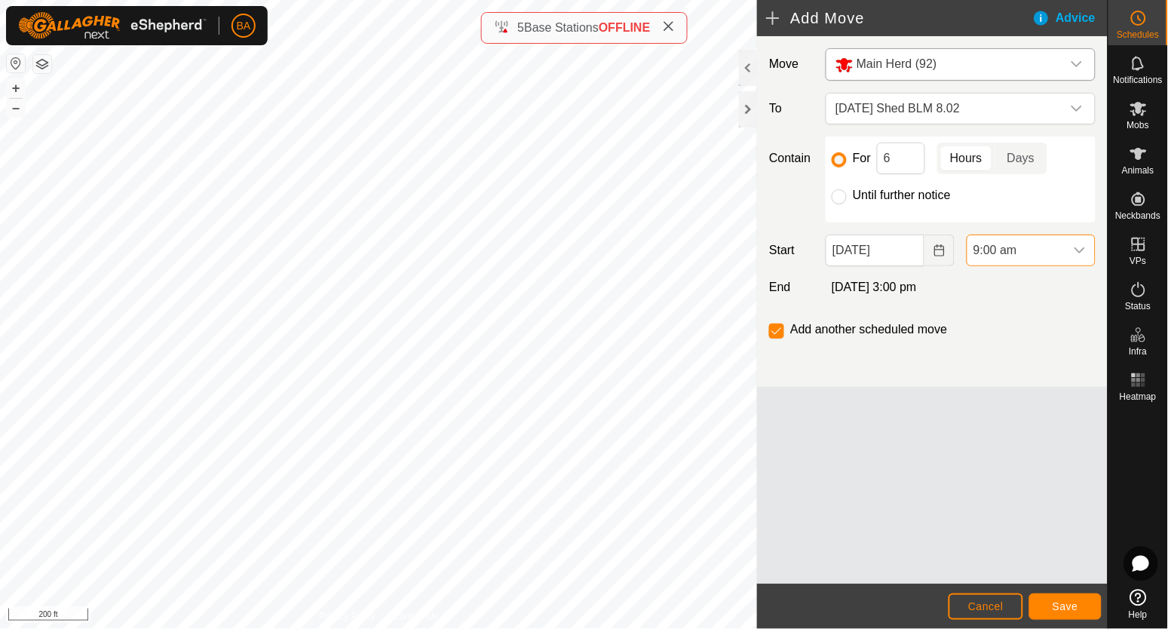
click at [1014, 254] on span "9:00 am" at bounding box center [1016, 250] width 97 height 30
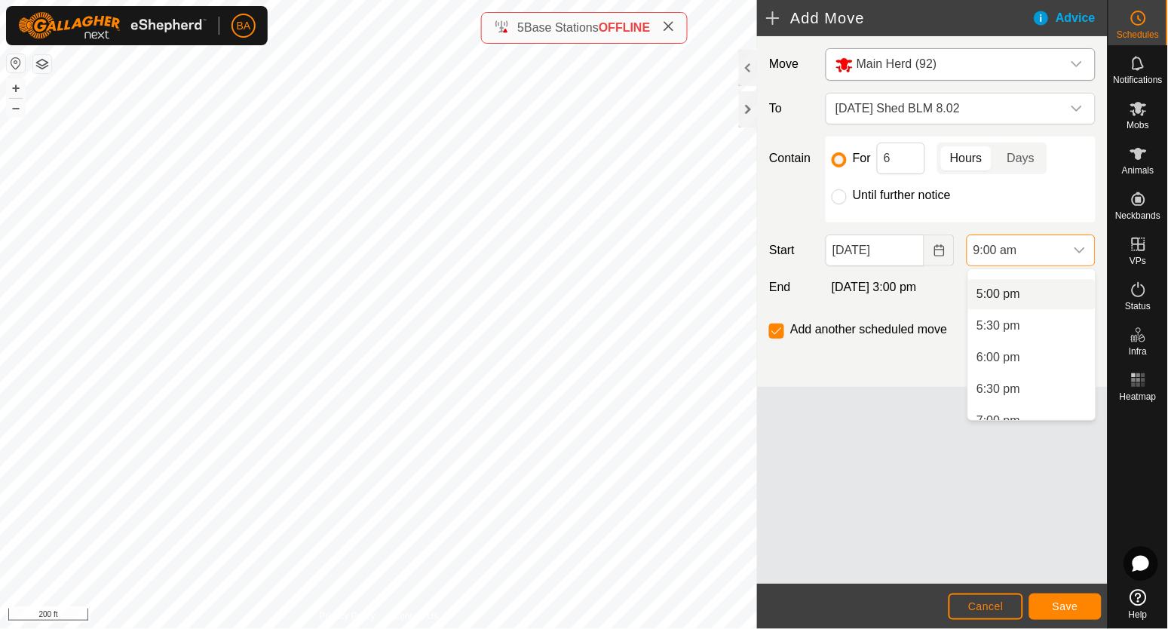
scroll to position [1109, 0]
click at [1009, 375] on li "7:00 pm" at bounding box center [1031, 379] width 127 height 30
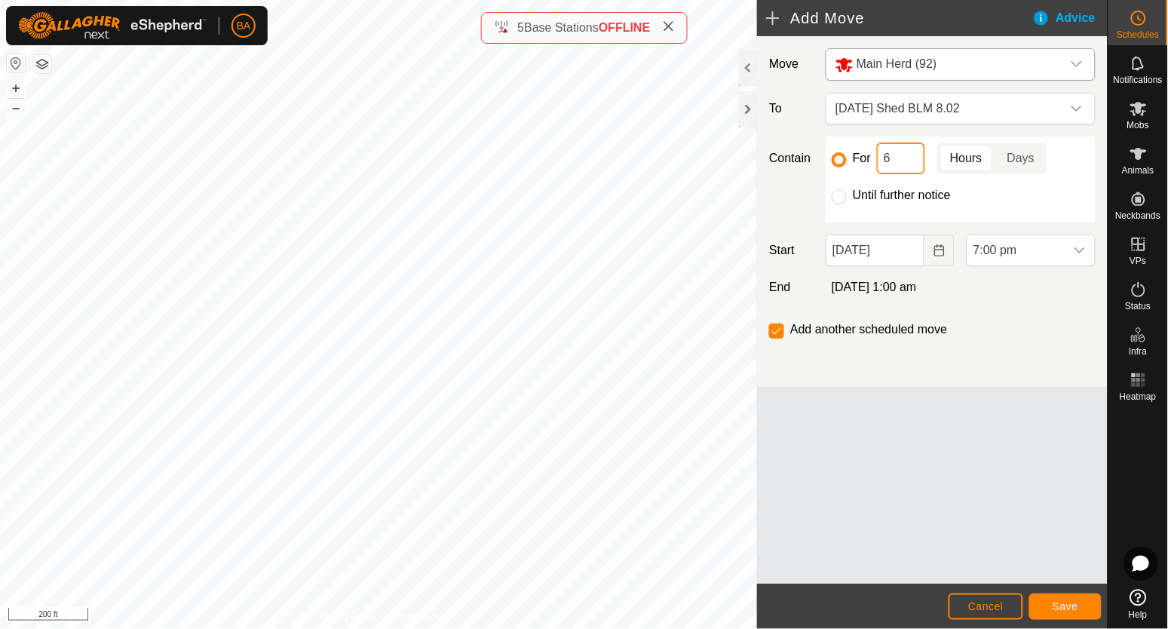
drag, startPoint x: 906, startPoint y: 155, endPoint x: 766, endPoint y: 168, distance: 140.2
click at [778, 168] on div "Contain For 6 Hours Days Until further notice" at bounding box center [932, 180] width 339 height 86
type input "12"
click at [908, 192] on label "Until further notice" at bounding box center [902, 195] width 98 height 12
click at [847, 192] on input "Until further notice" at bounding box center [839, 196] width 15 height 15
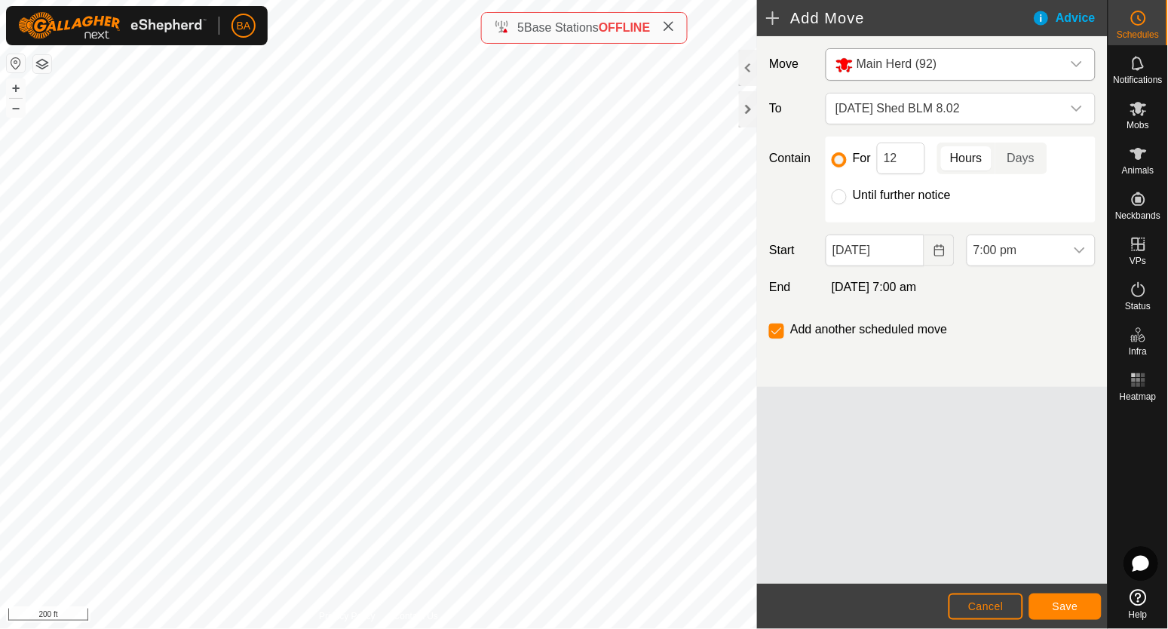
radio input "true"
checkbox input "false"
click at [851, 156] on div "For 12 Hours Days" at bounding box center [961, 159] width 258 height 32
click at [843, 160] on input "For" at bounding box center [839, 159] width 15 height 15
radio input "true"
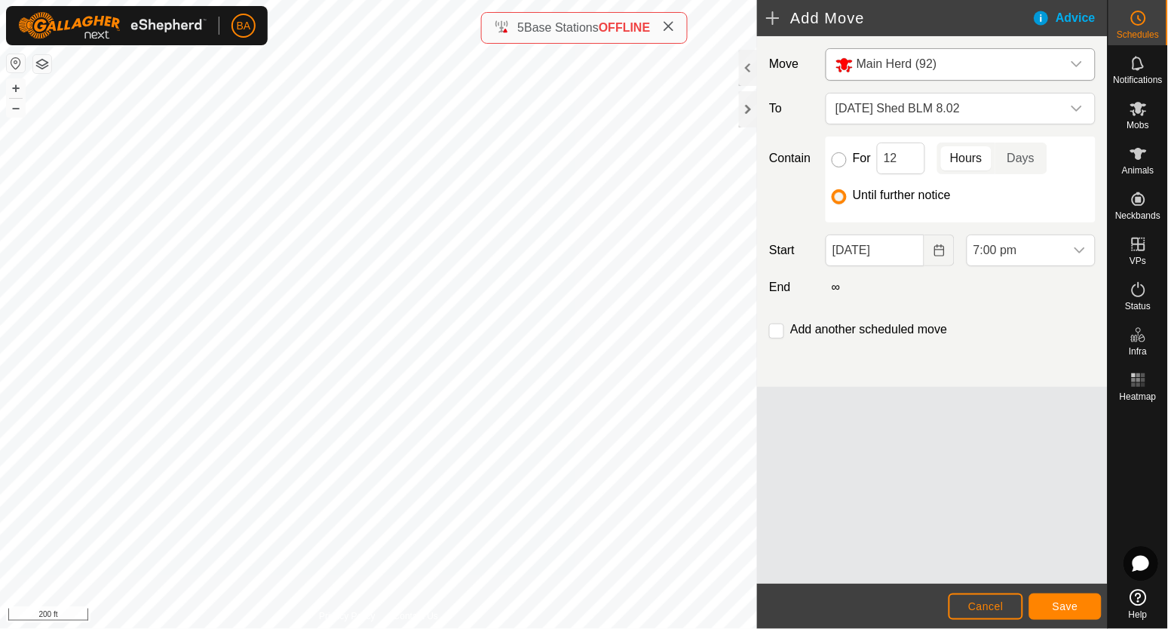
checkbox input "true"
click at [1066, 608] on span "Save" at bounding box center [1066, 606] width 26 height 12
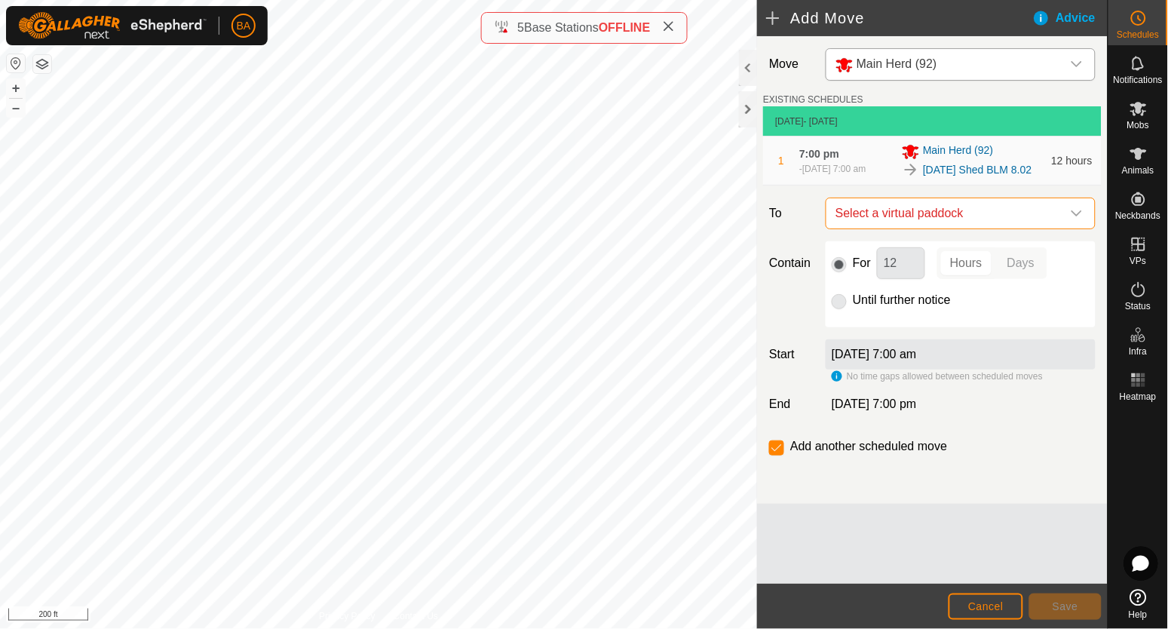
click at [984, 225] on span "Select a virtual paddock" at bounding box center [946, 213] width 232 height 30
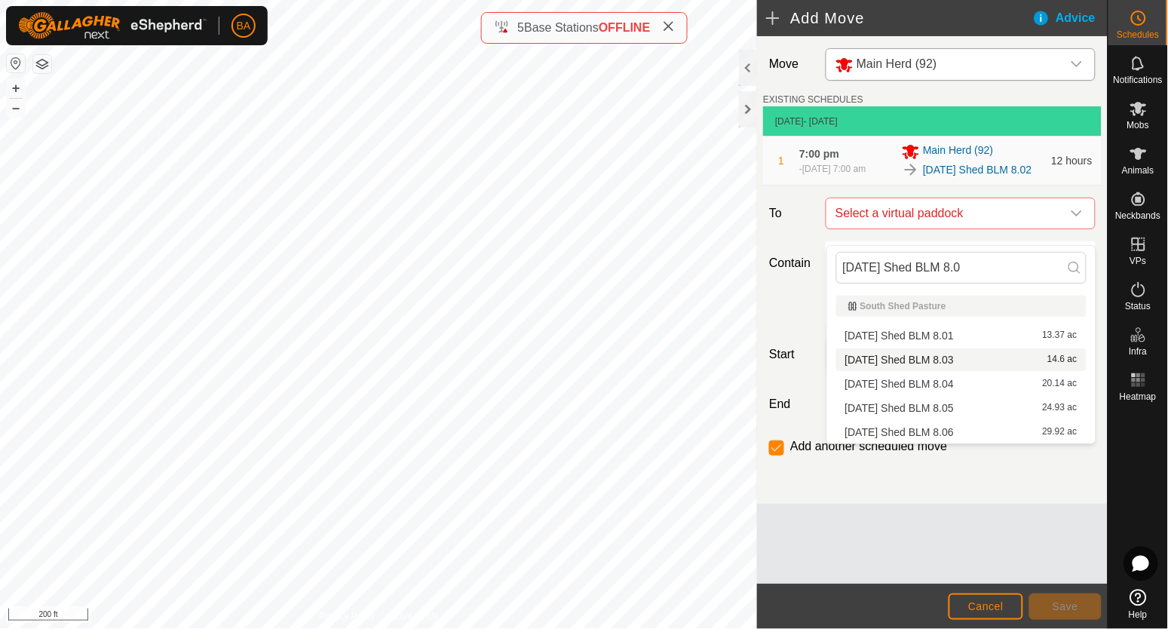
type input "[DATE] Shed BLM 8.0"
click at [966, 354] on li "[DATE] Shed BLM 8.03 14.6 ac" at bounding box center [961, 359] width 250 height 23
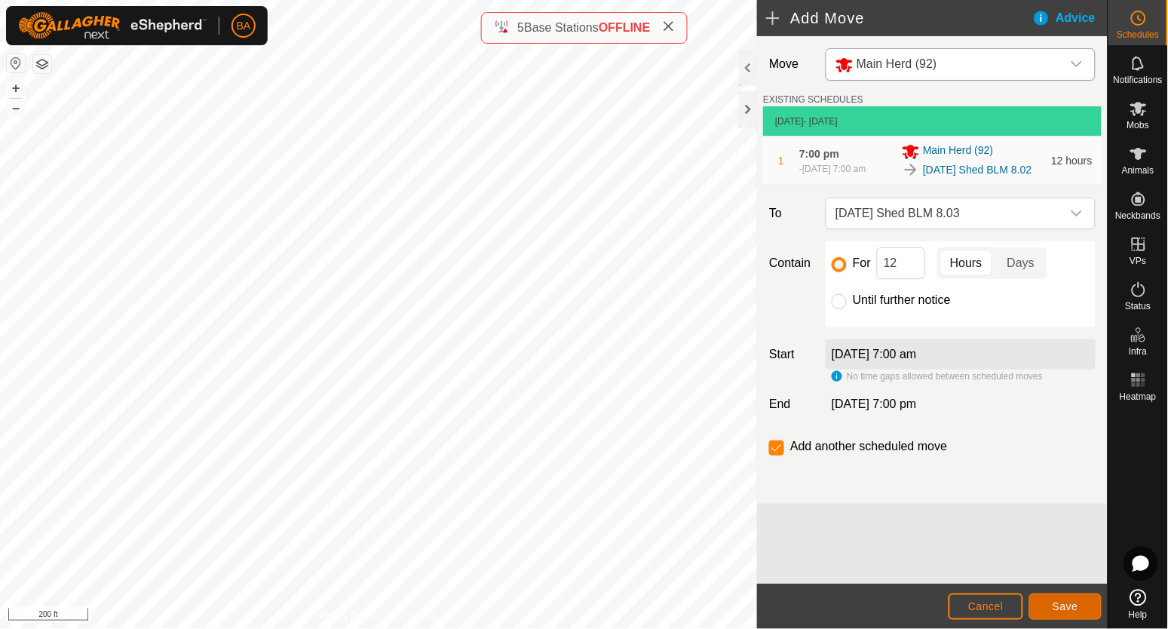
click at [1076, 597] on button "Save" at bounding box center [1065, 607] width 72 height 26
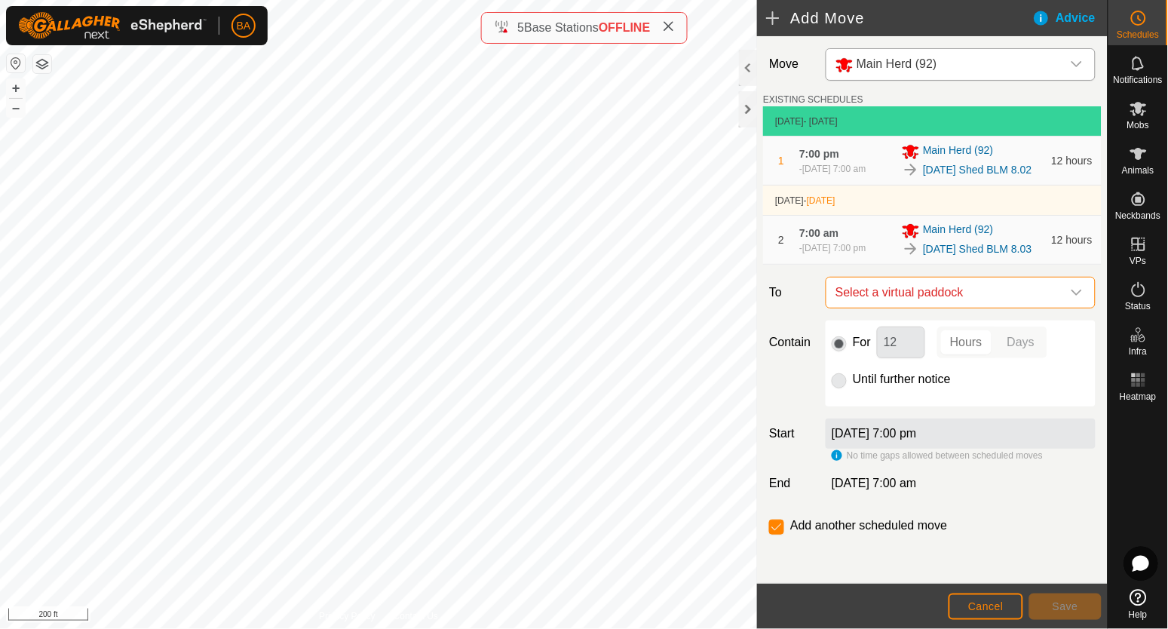
click at [946, 308] on span "Select a virtual paddock" at bounding box center [946, 293] width 232 height 30
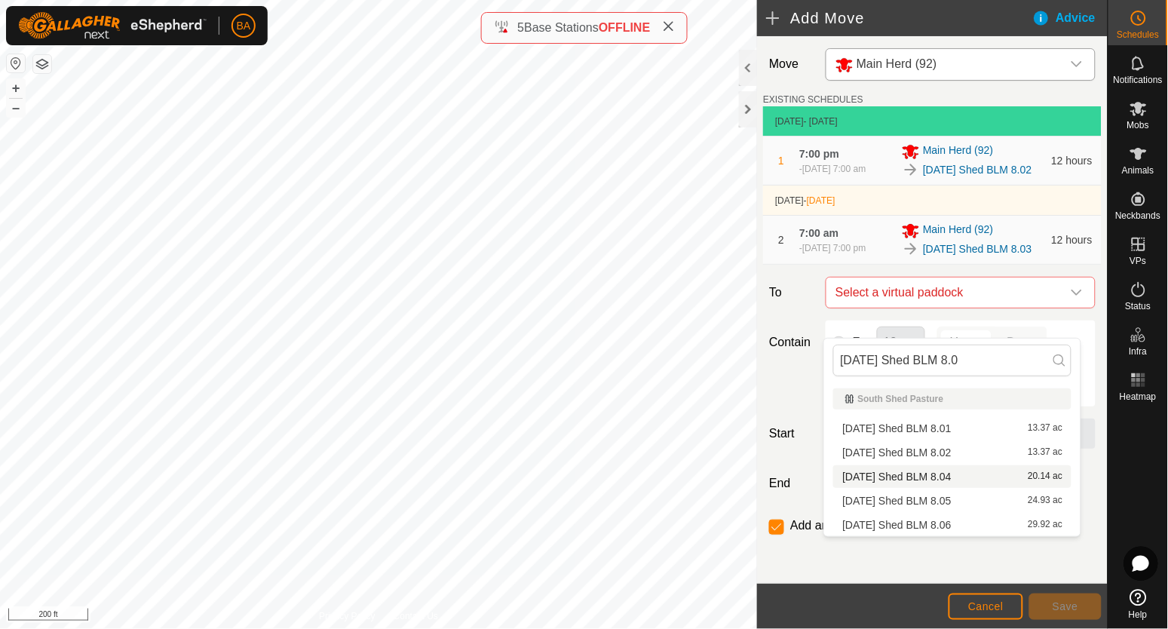
type input "[DATE] Shed BLM 8.0"
click at [953, 479] on li "[DATE] Shed BLM 8.04 20.14 ac" at bounding box center [952, 476] width 238 height 23
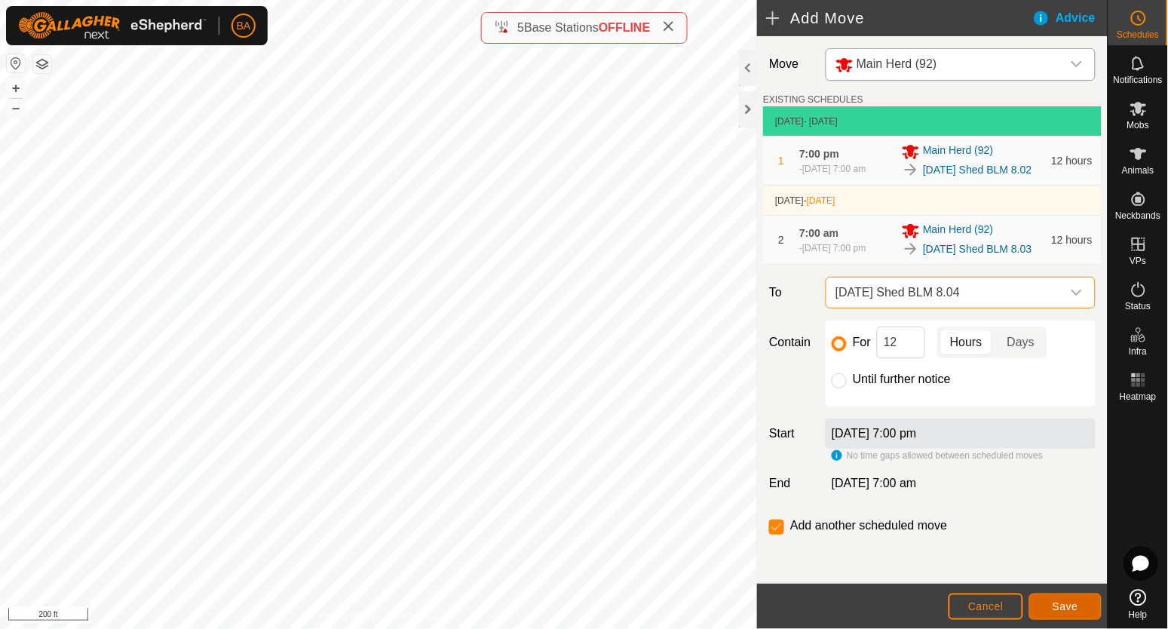
click at [1069, 603] on span "Save" at bounding box center [1066, 606] width 26 height 12
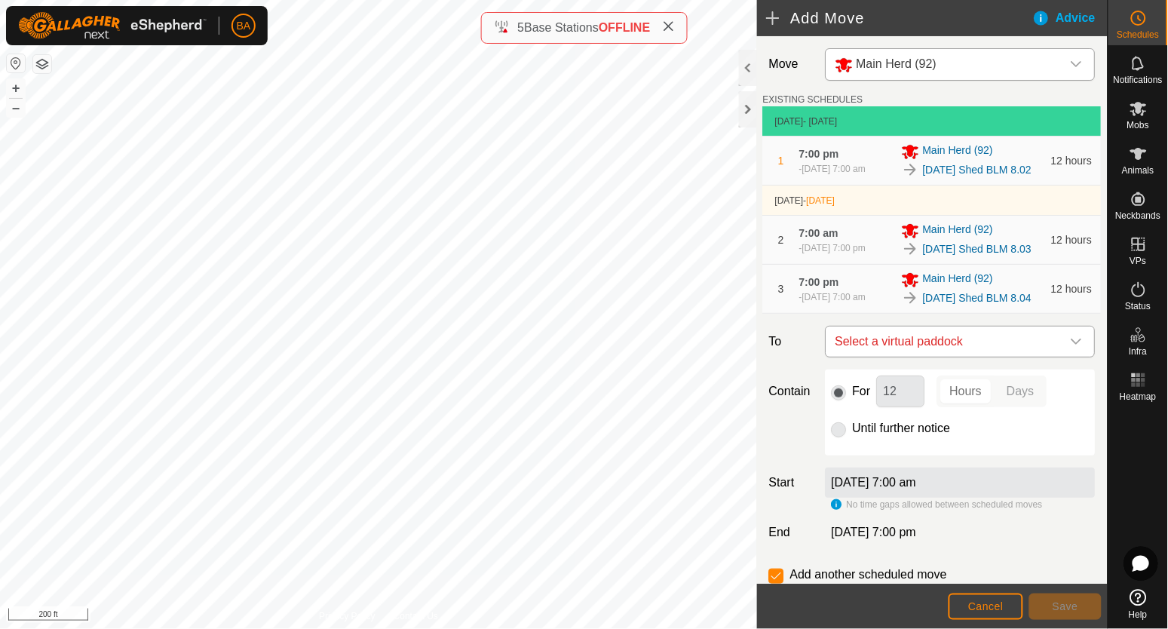
click at [930, 357] on span "Select a virtual paddock" at bounding box center [946, 342] width 232 height 30
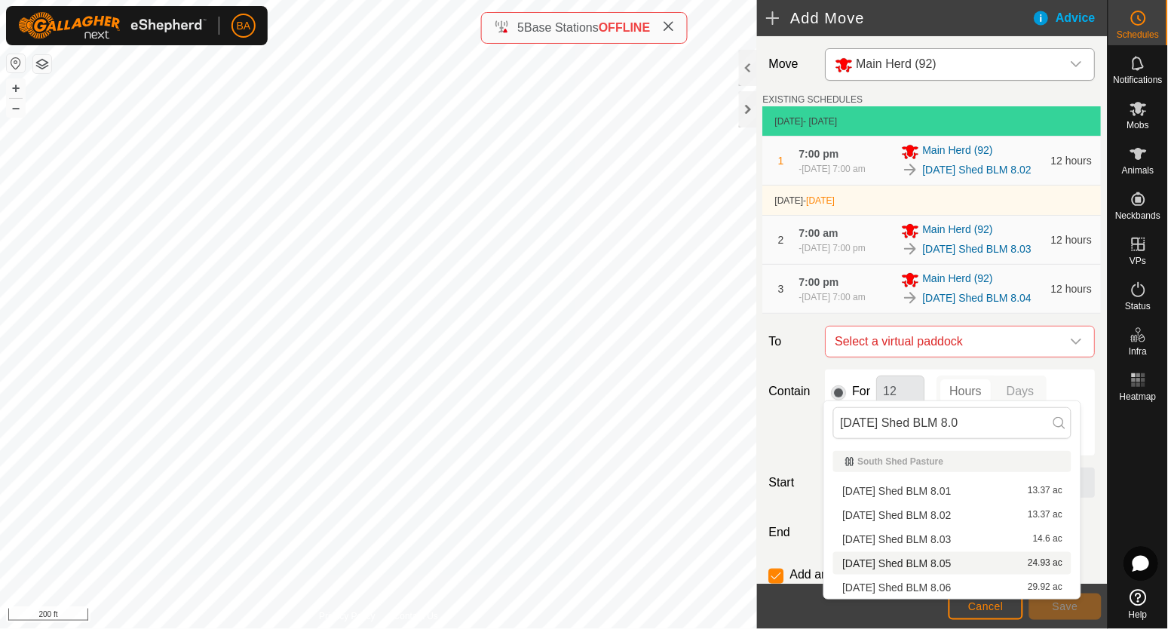
type input "[DATE] Shed BLM 8.0"
click at [930, 557] on li "[DATE] Shed BLM 8.05 24.93 ac" at bounding box center [952, 563] width 238 height 23
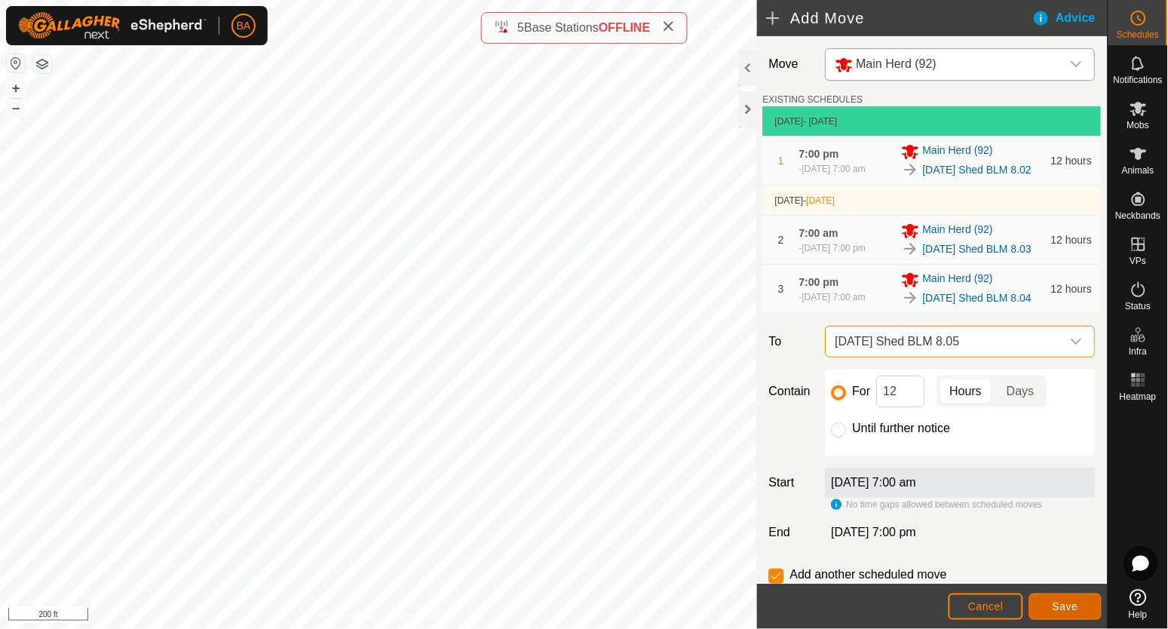
click at [1066, 601] on span "Save" at bounding box center [1066, 606] width 26 height 12
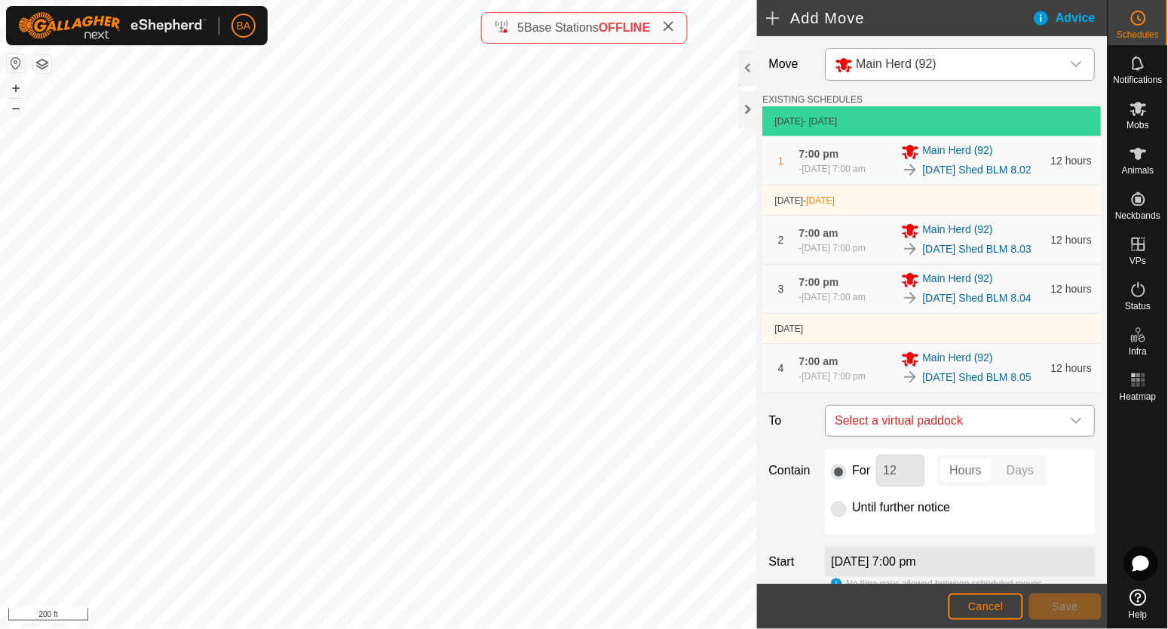
click at [903, 436] on span "Select a virtual paddock" at bounding box center [946, 421] width 232 height 30
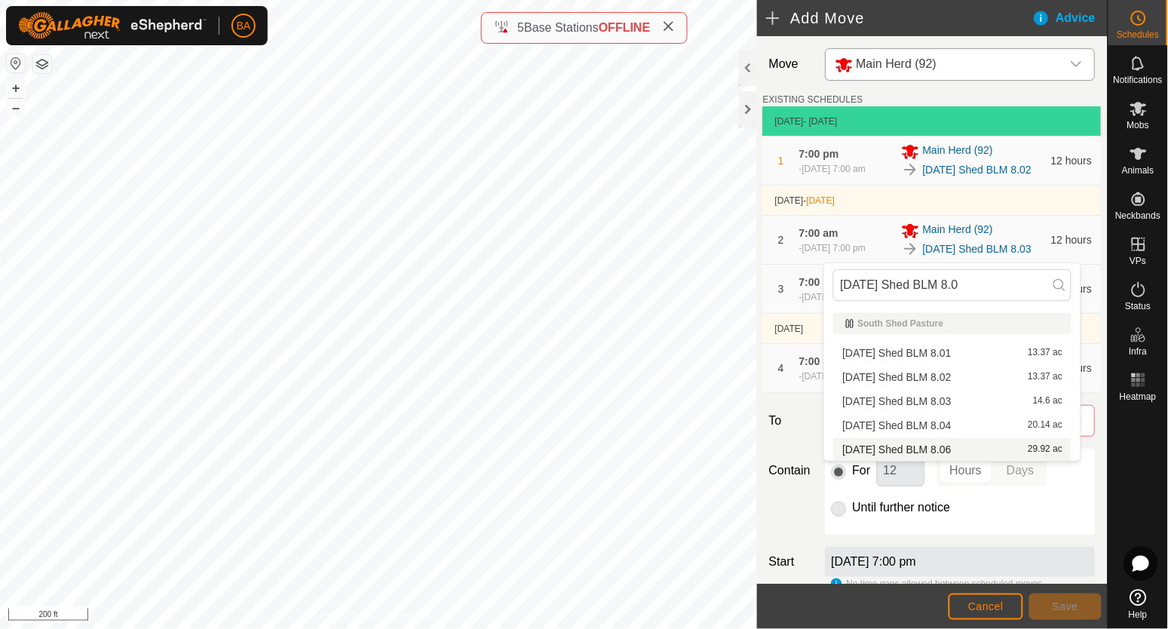
type input "[DATE] Shed BLM 8.0"
click at [915, 452] on li "[DATE] Shed BLM 8.06 29.92 ac" at bounding box center [952, 449] width 238 height 23
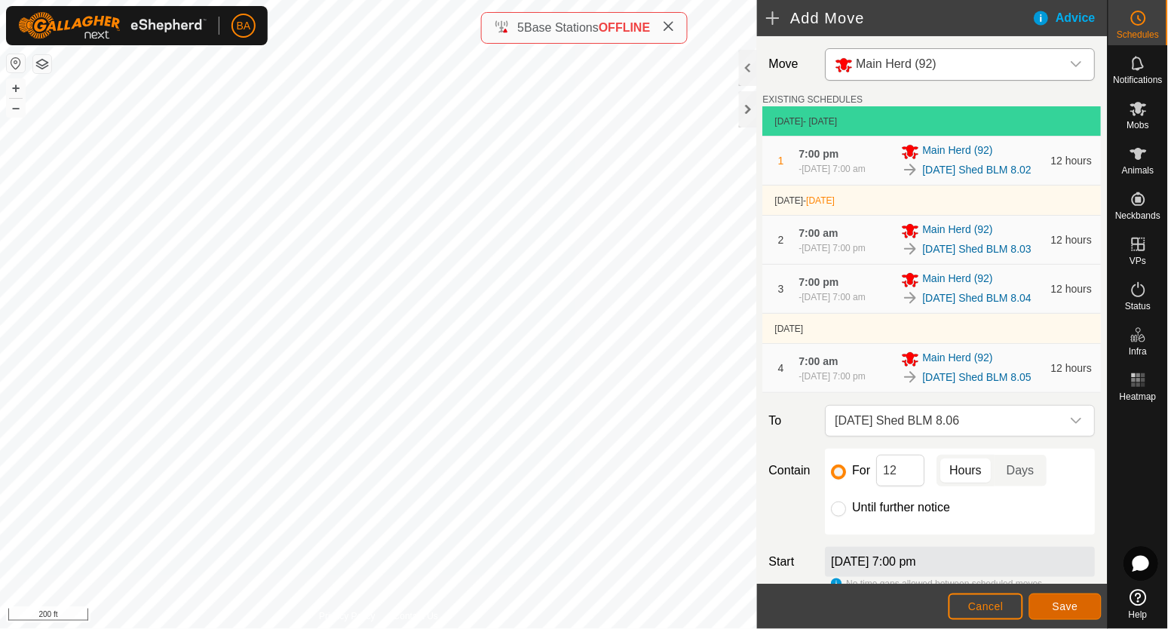
click at [1070, 614] on button "Save" at bounding box center [1065, 607] width 72 height 26
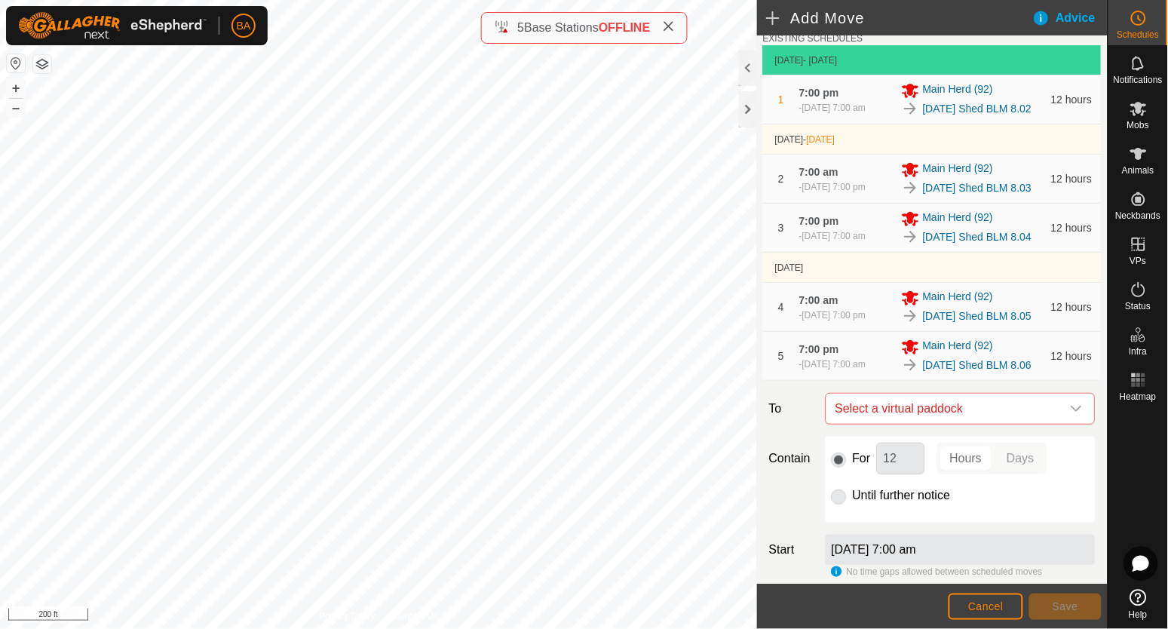
scroll to position [94, 0]
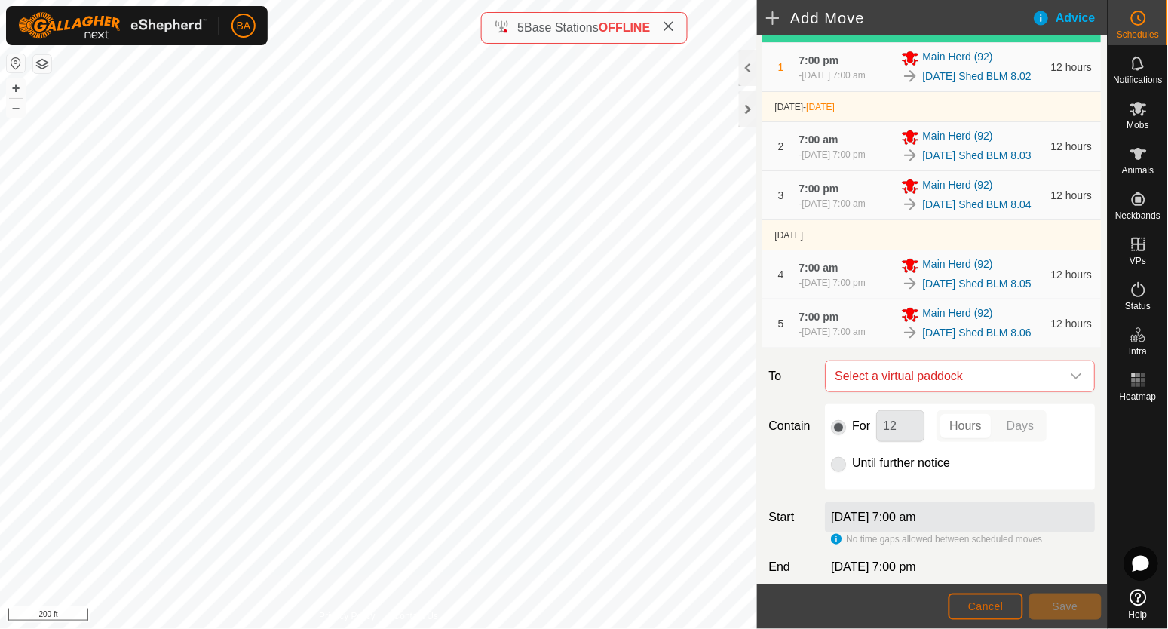
click at [987, 612] on span "Cancel" at bounding box center [985, 606] width 35 height 12
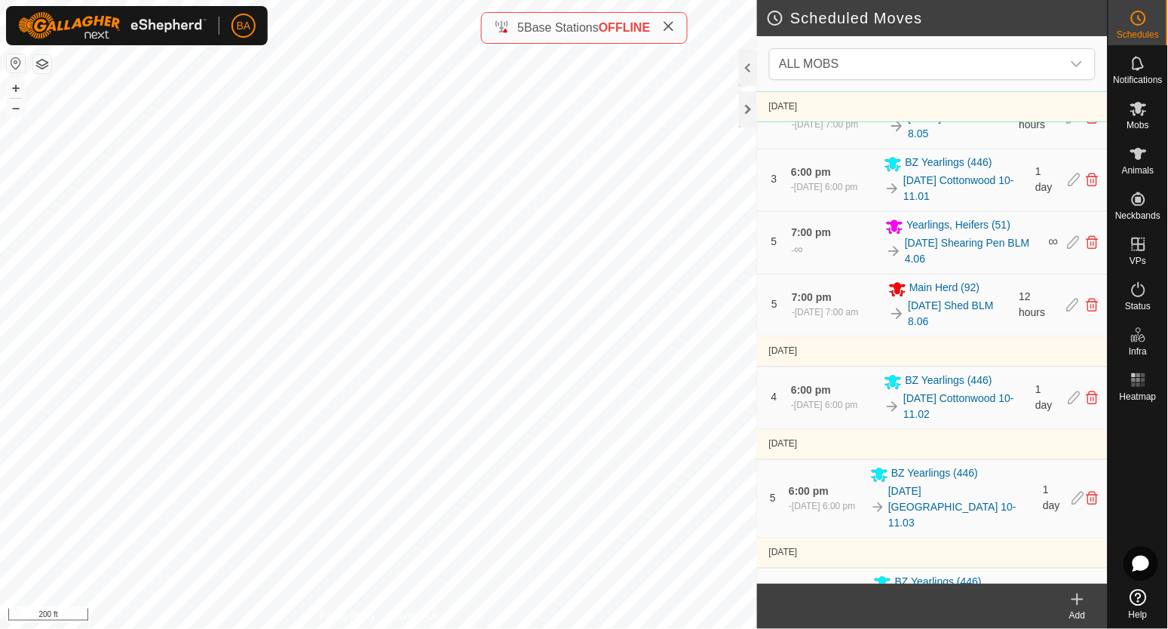
scroll to position [753, 0]
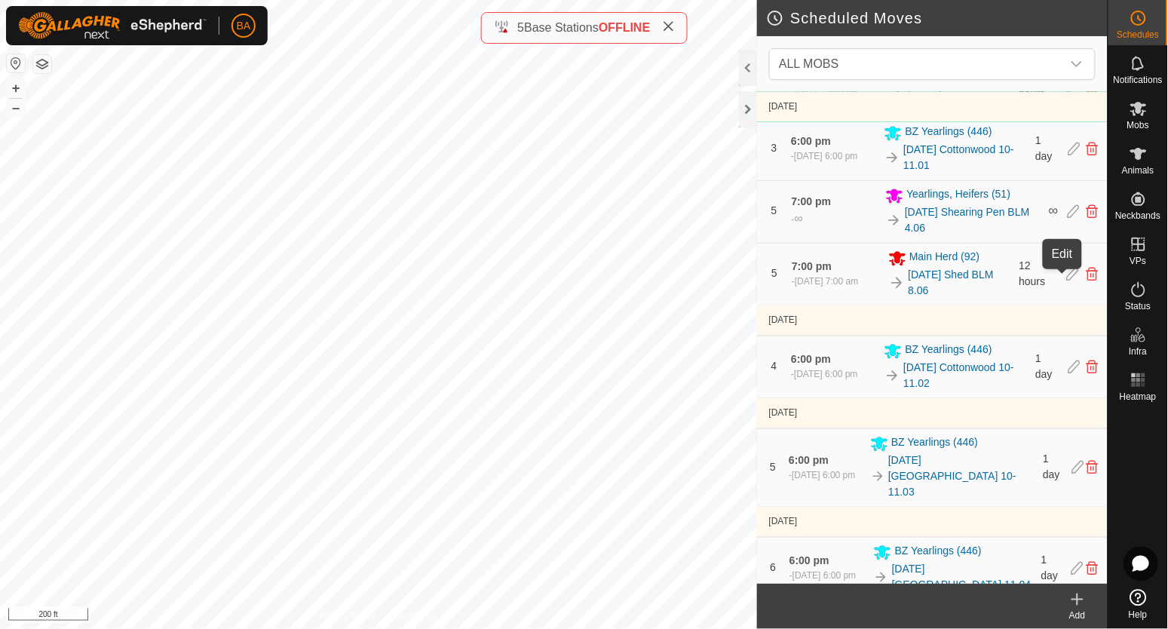
click at [1067, 275] on icon at bounding box center [1073, 275] width 12 height 14
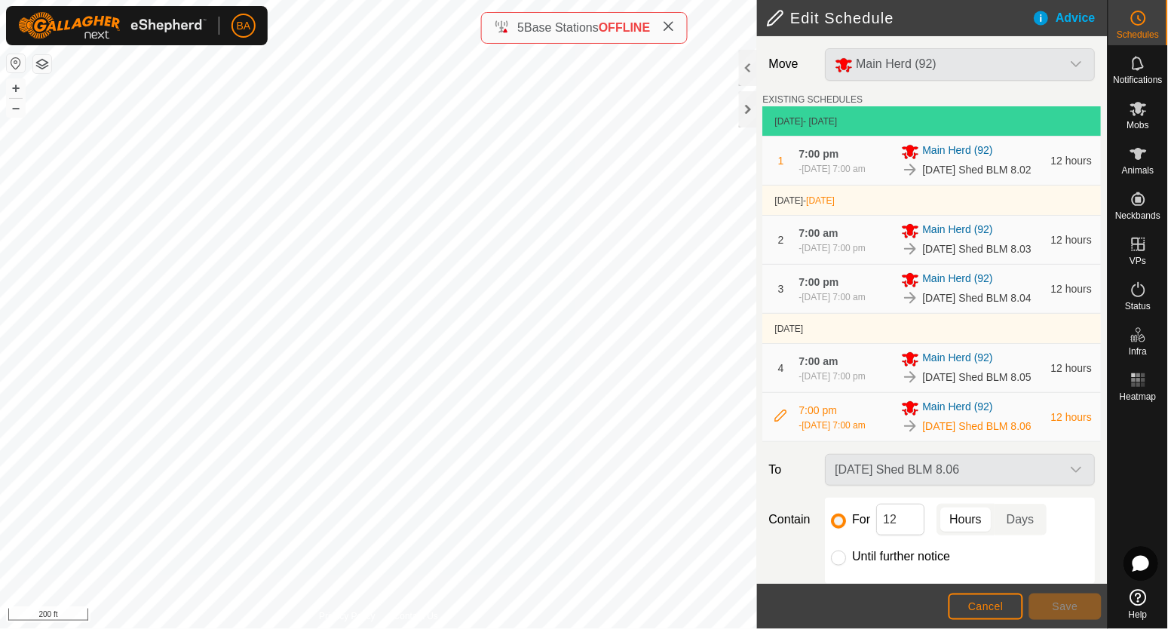
scroll to position [178, 0]
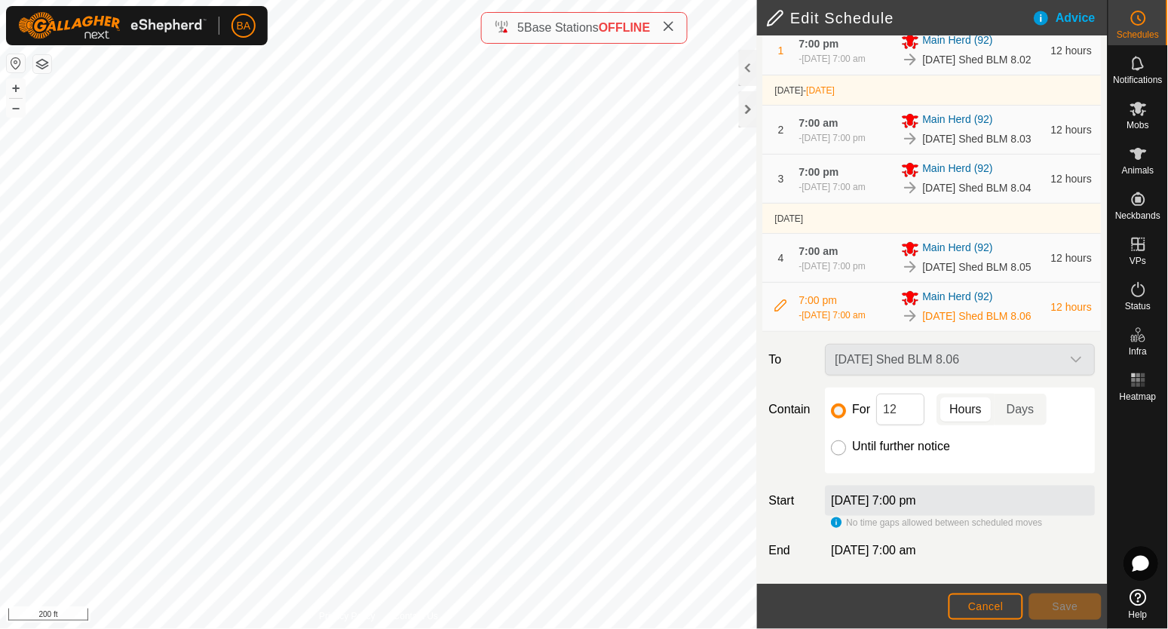
click at [842, 452] on input "Until further notice" at bounding box center [839, 447] width 15 height 15
radio input "true"
click at [1073, 603] on span "Save" at bounding box center [1066, 606] width 26 height 12
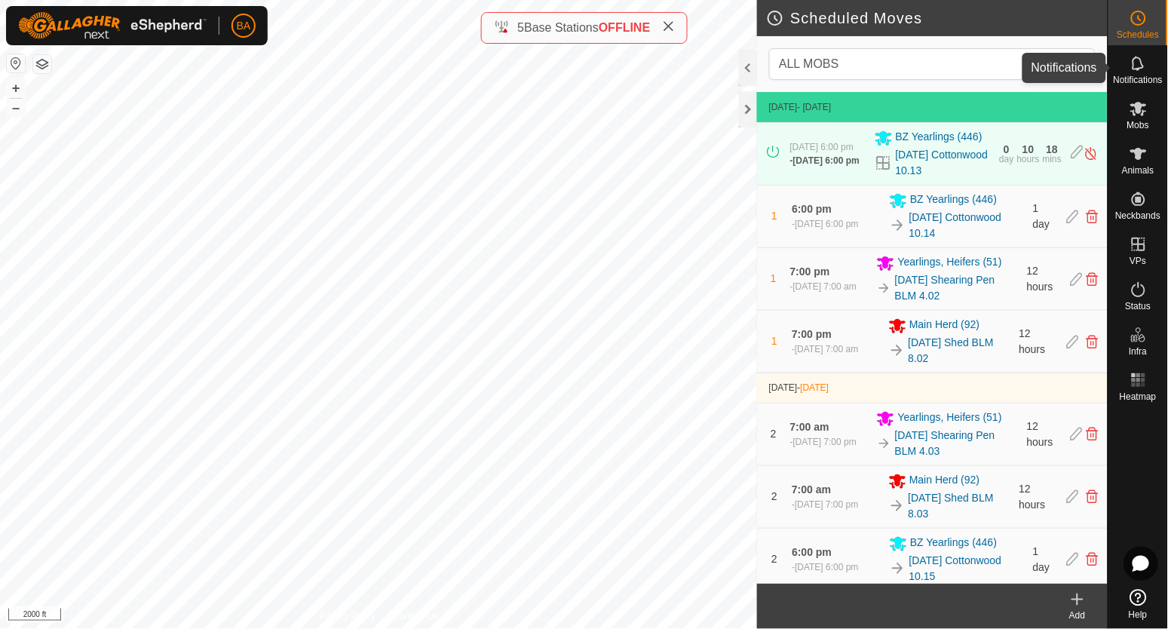
click at [1140, 59] on icon at bounding box center [1138, 63] width 12 height 14
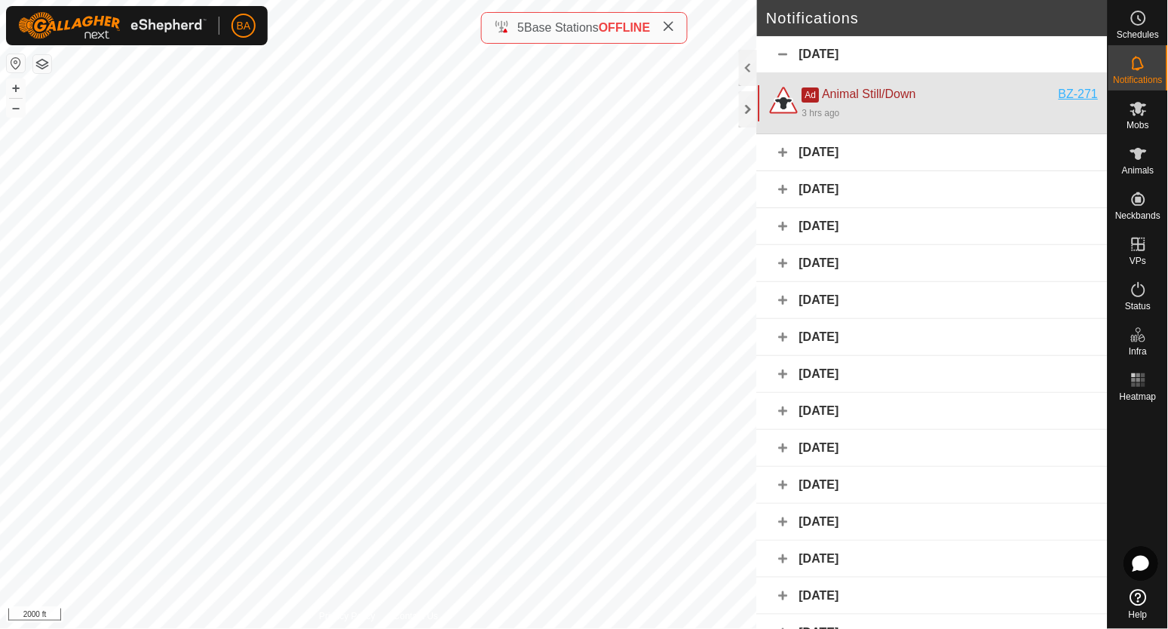
click at [1060, 90] on div "BZ-271" at bounding box center [1079, 94] width 39 height 18
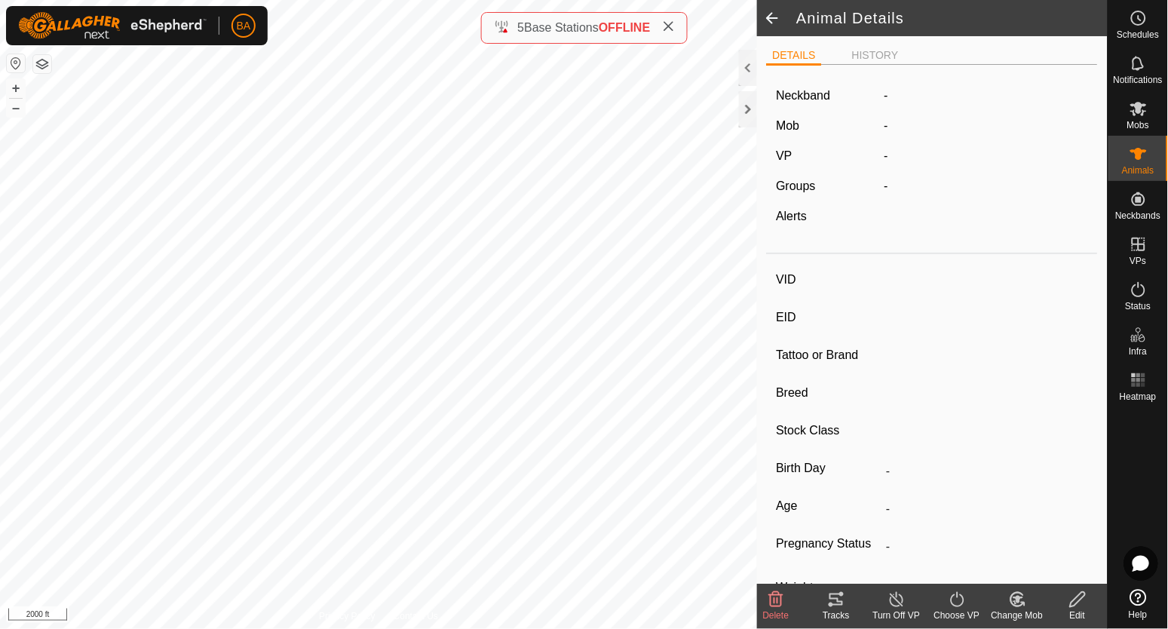
type input "BZ-271"
type input "-"
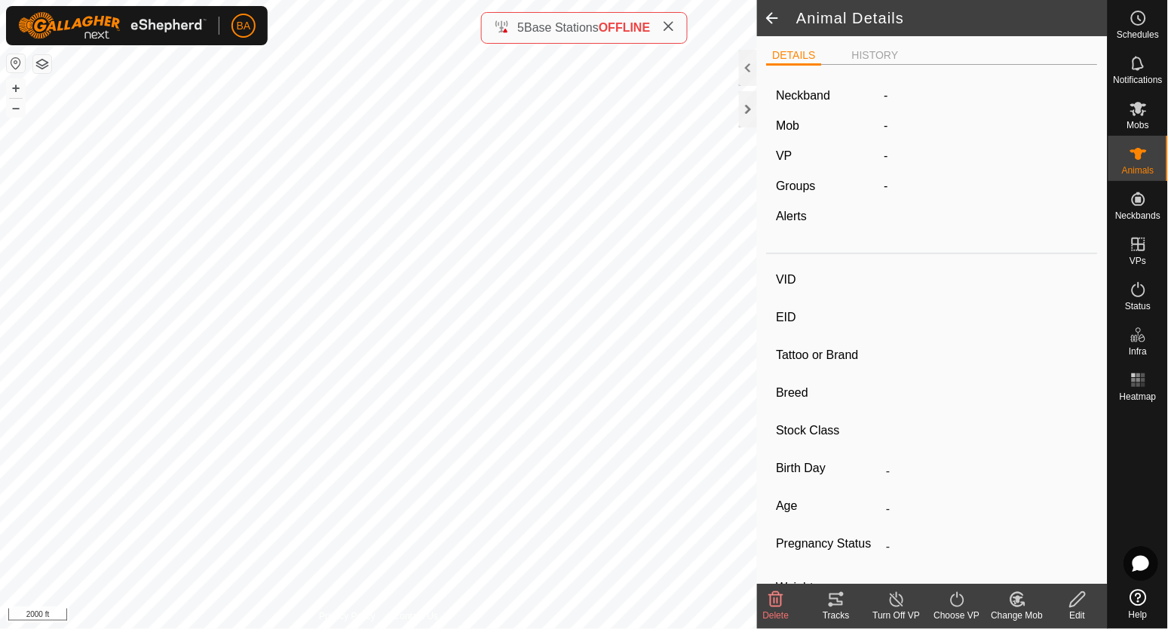
type input "-"
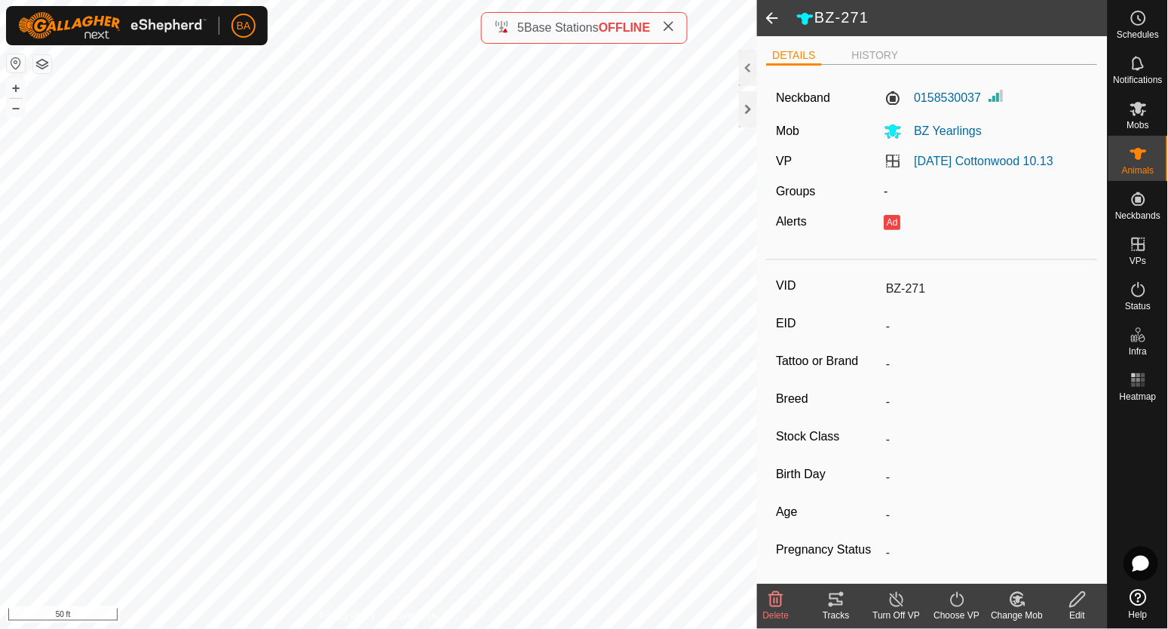
click at [836, 600] on icon at bounding box center [836, 600] width 18 height 18
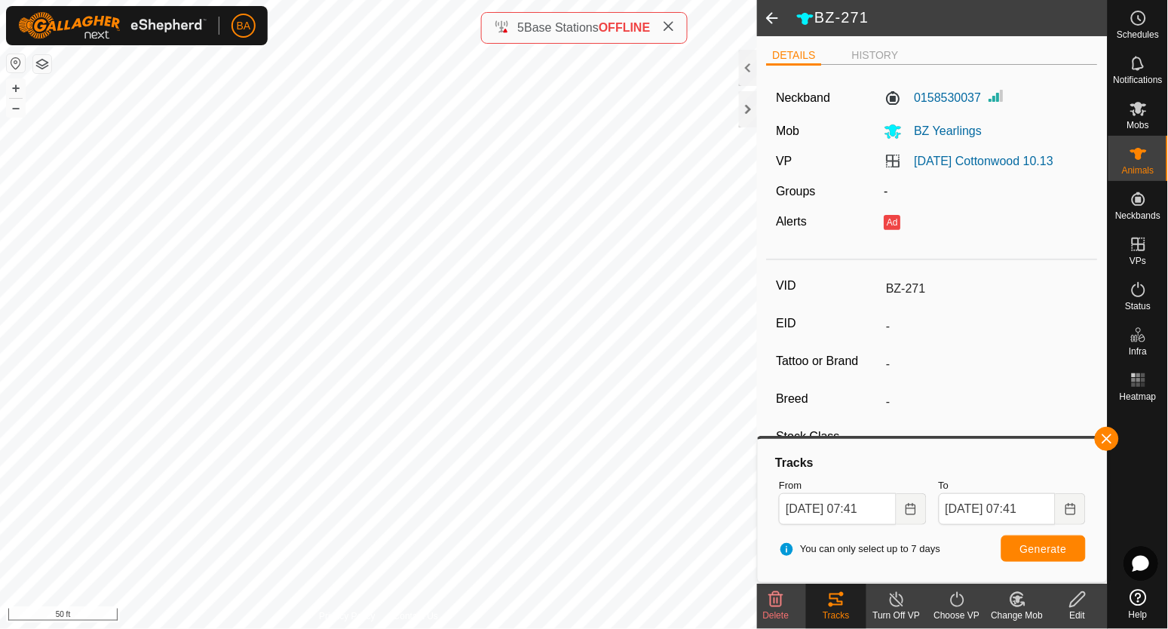
click at [784, 600] on icon at bounding box center [776, 600] width 18 height 18
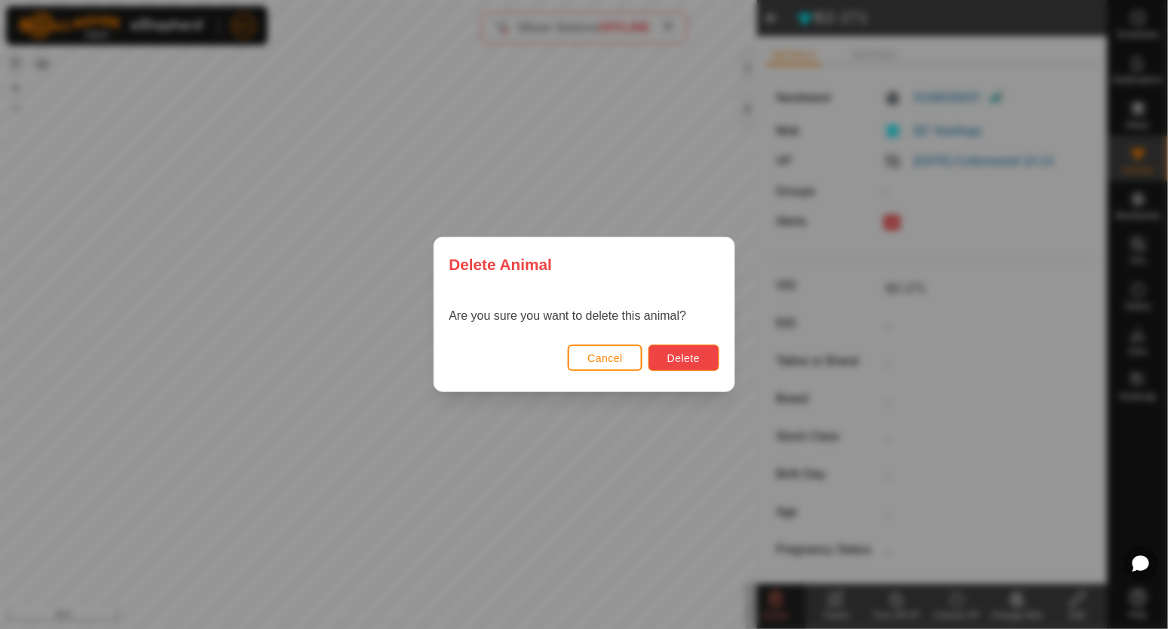
click at [704, 360] on button "Delete" at bounding box center [684, 358] width 70 height 26
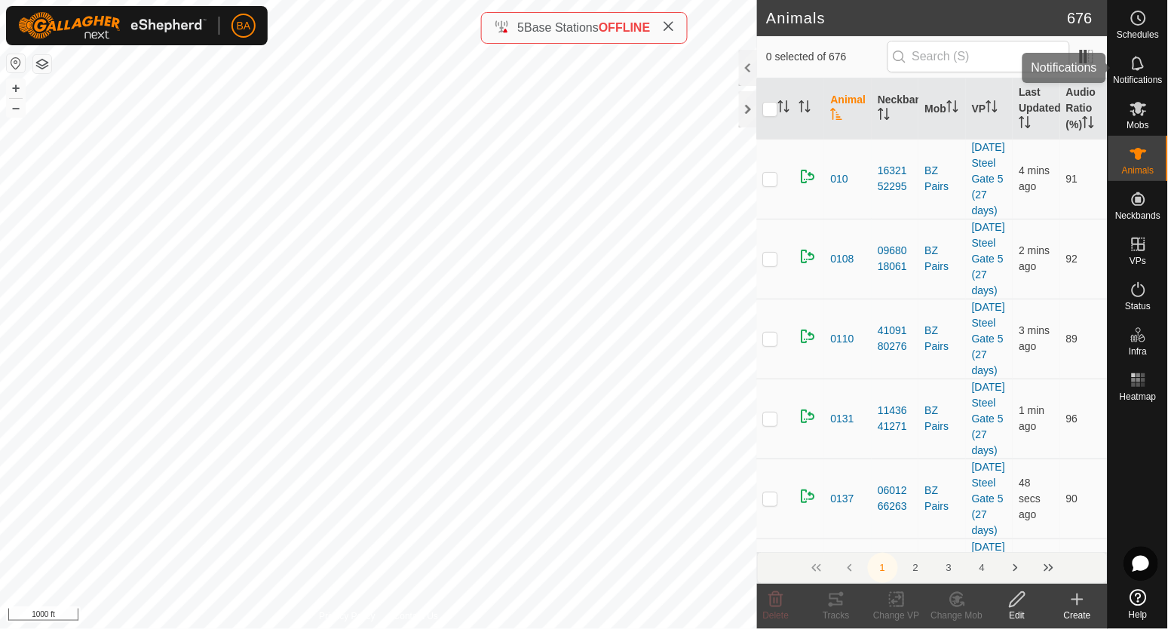
click at [1149, 70] on es-notification-svg-icon at bounding box center [1138, 63] width 27 height 24
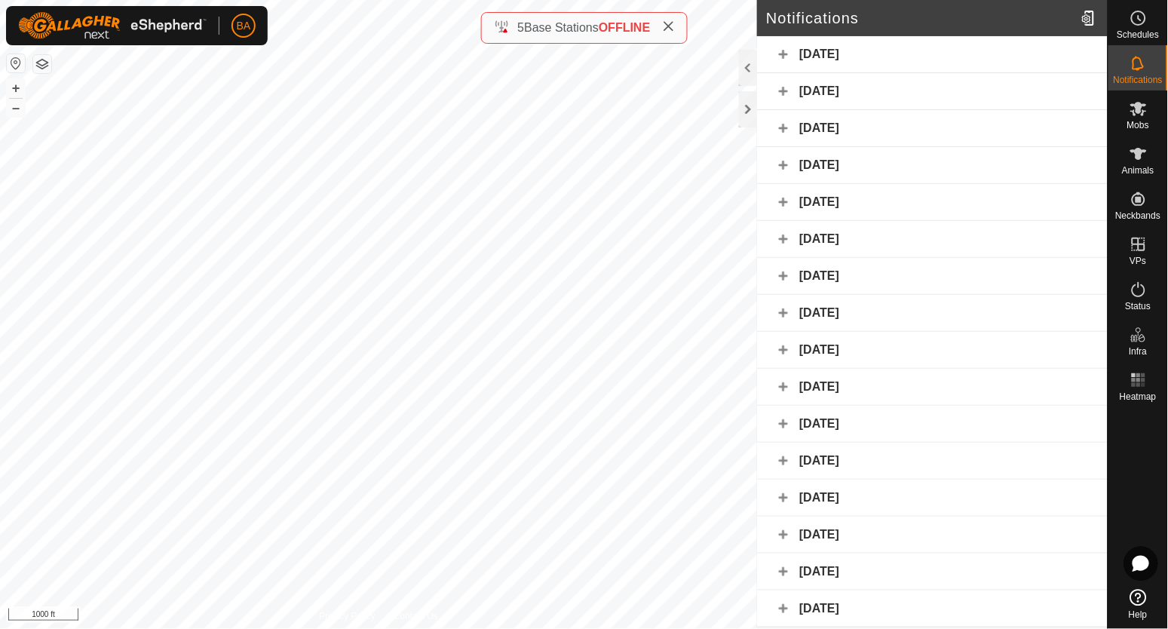
click at [822, 90] on div "[DATE]" at bounding box center [932, 91] width 351 height 37
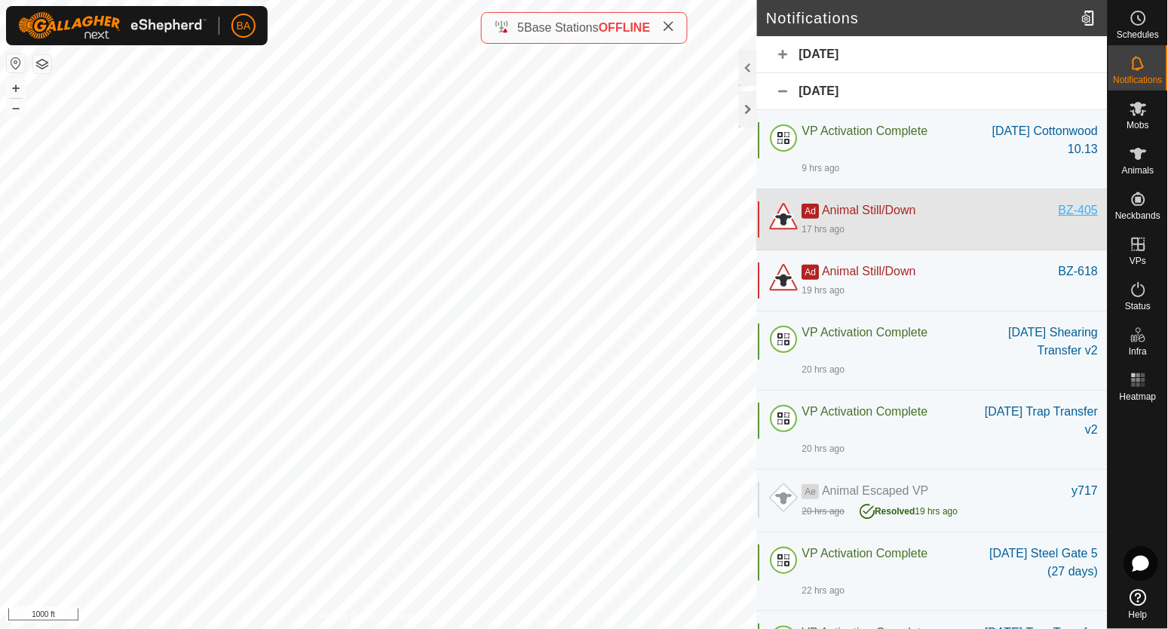
click at [1078, 209] on div "BZ-405" at bounding box center [1079, 210] width 39 height 18
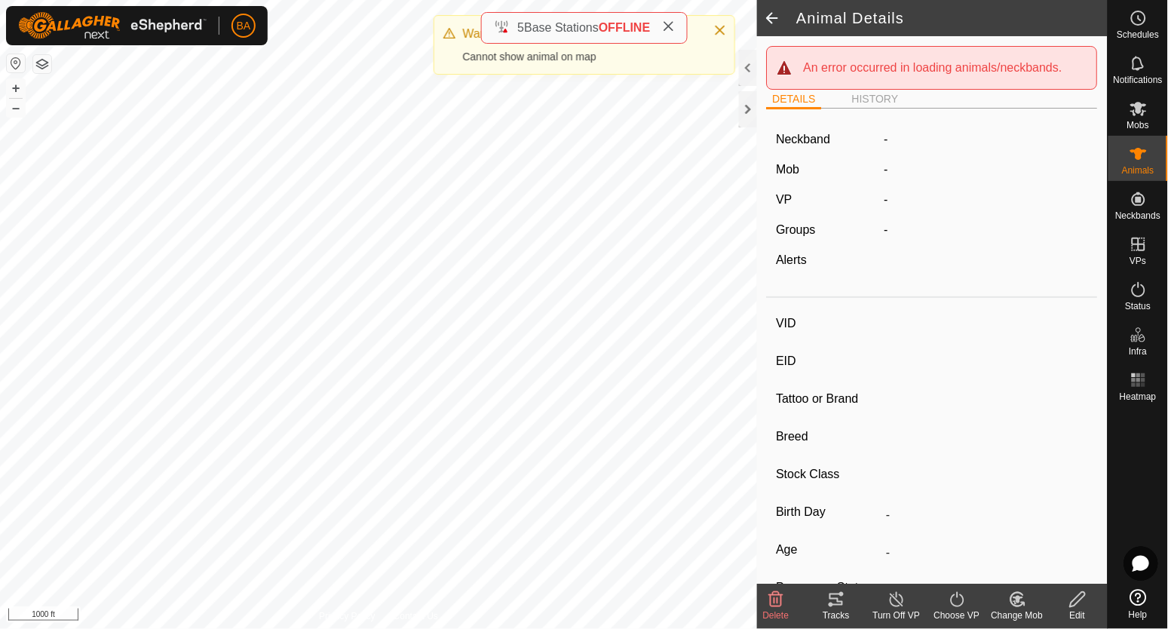
click at [776, 17] on span at bounding box center [772, 18] width 30 height 36
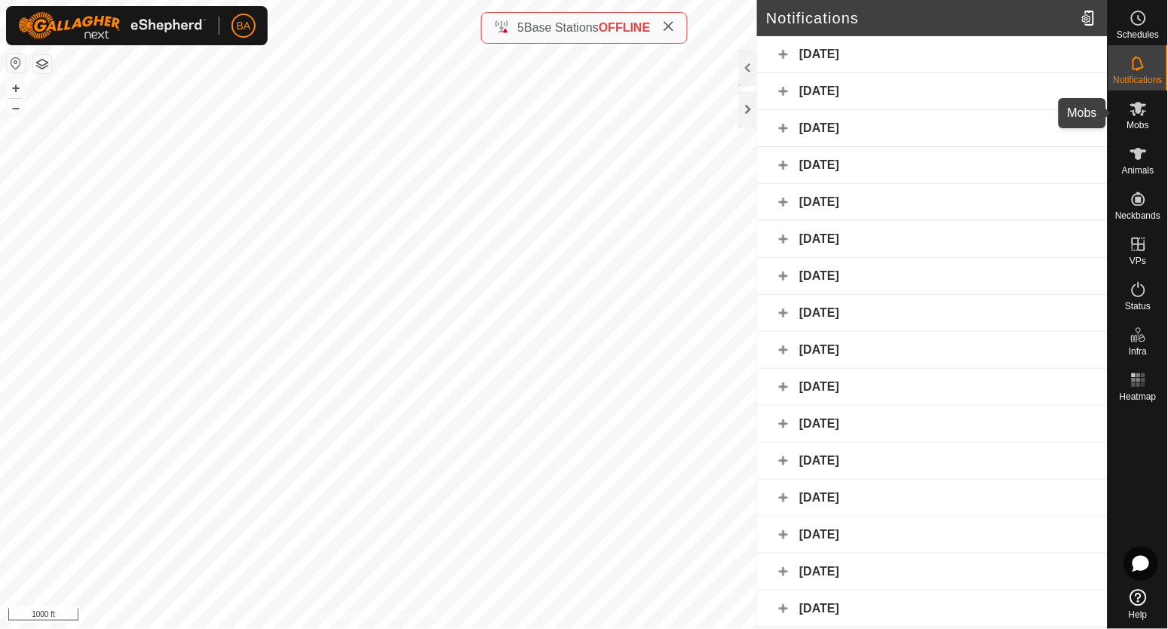
click at [1143, 109] on icon at bounding box center [1139, 109] width 18 height 18
